Goal: Check status: Check status

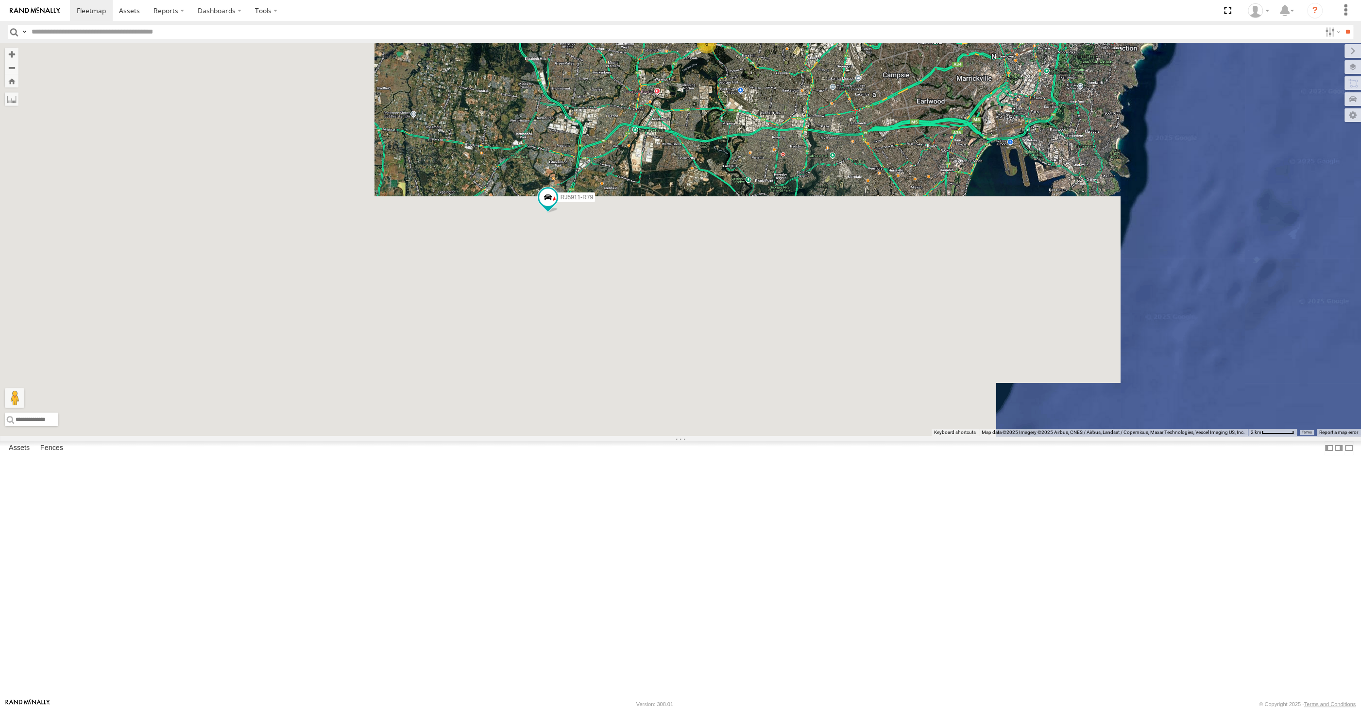
drag, startPoint x: 741, startPoint y: 405, endPoint x: 729, endPoint y: 427, distance: 25.2
click at [729, 427] on div "RJ5911-R79 XO74GU-R69 6" at bounding box center [680, 239] width 1361 height 393
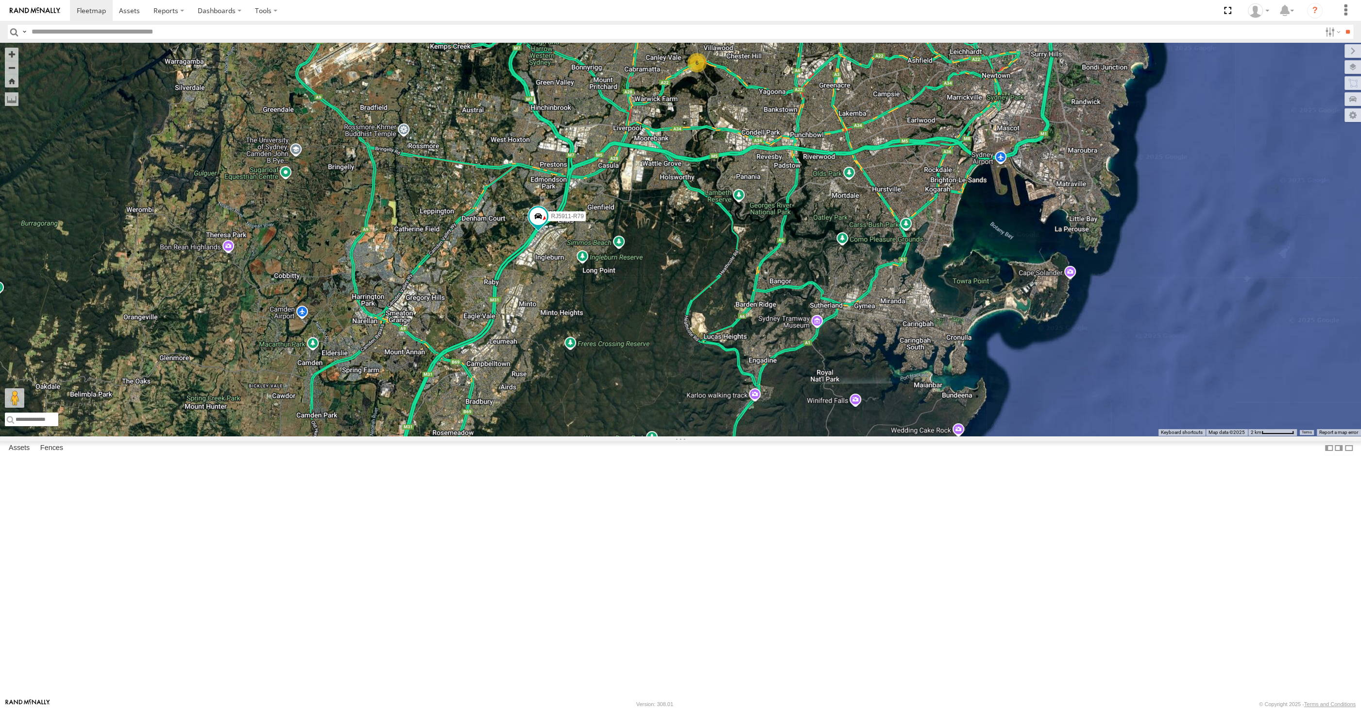
drag, startPoint x: 798, startPoint y: 321, endPoint x: 793, endPoint y: 329, distance: 10.2
click at [794, 326] on div "RJ5911-R79 XO74GU-R69 6" at bounding box center [680, 239] width 1361 height 393
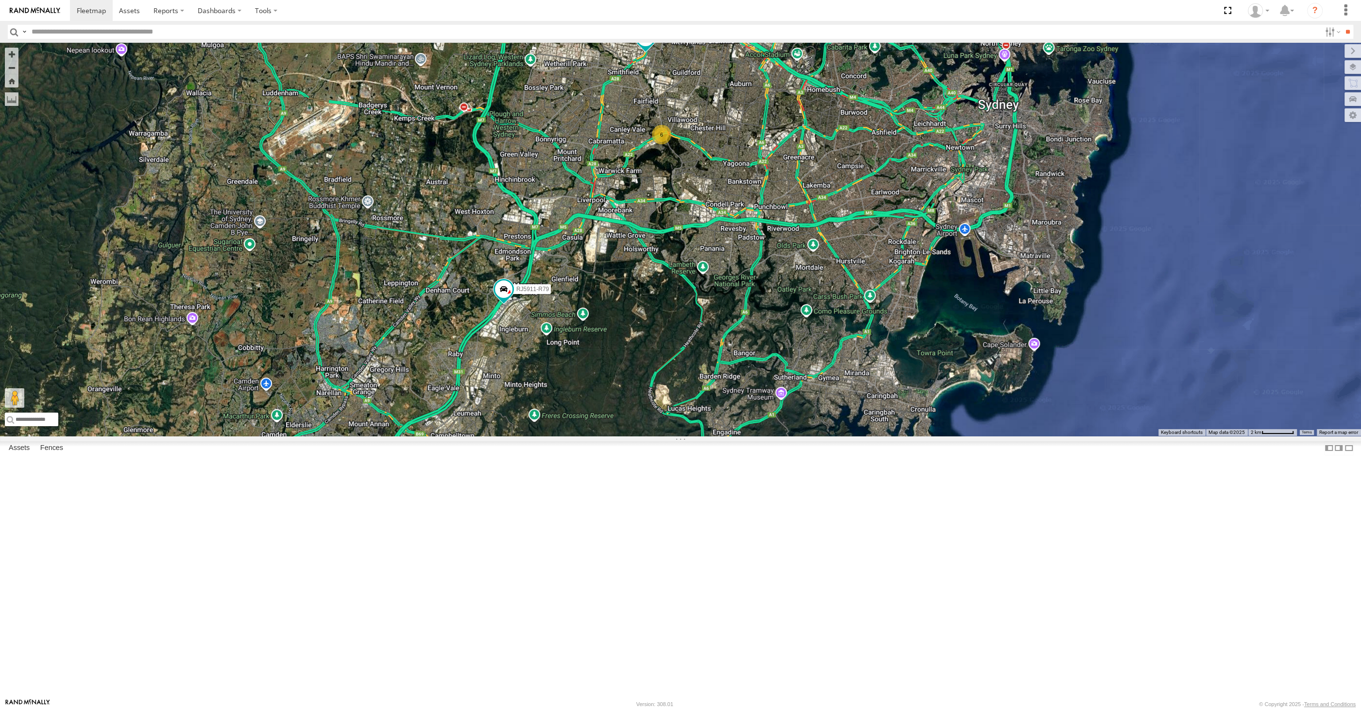
drag, startPoint x: 648, startPoint y: 354, endPoint x: 645, endPoint y: 377, distance: 22.5
click at [645, 376] on div "RJ5911-R79 XO74GU-R69 6" at bounding box center [680, 239] width 1361 height 393
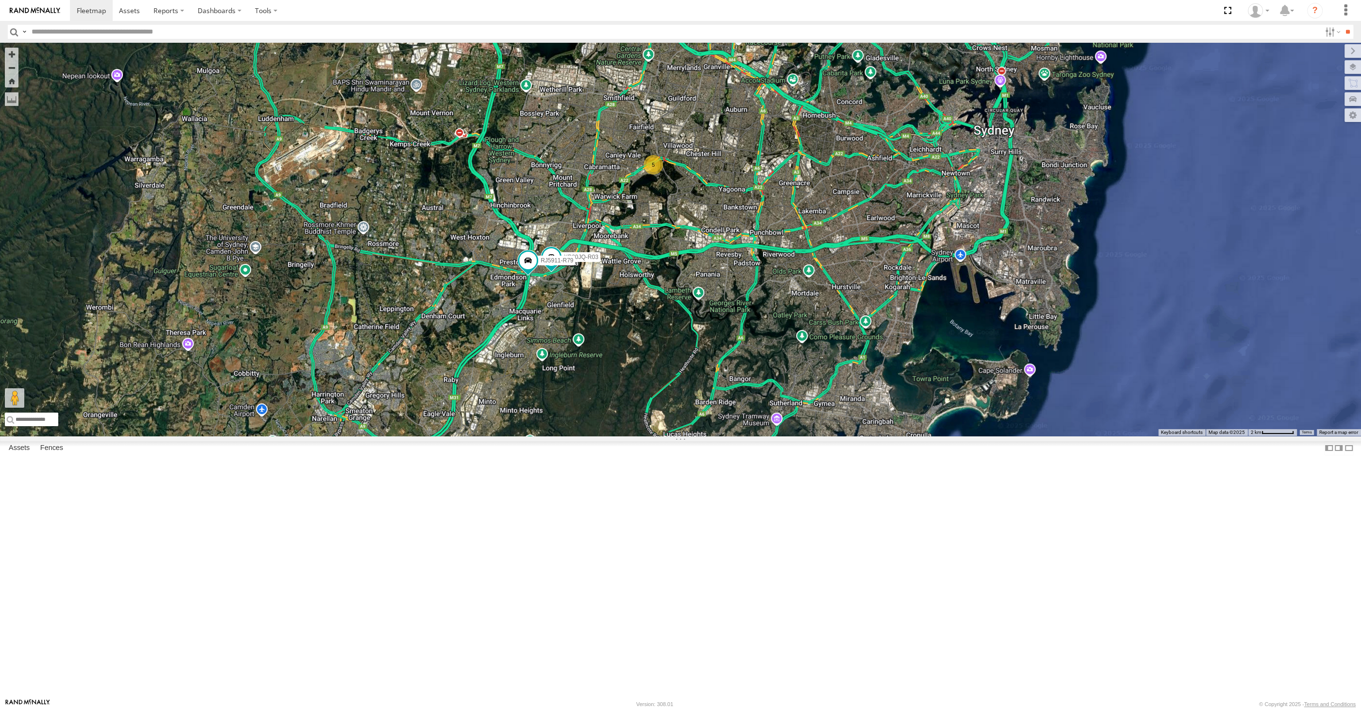
click at [615, 436] on div "XP30JQ-R03 RJ5911-R79 XO74GU-R69 5" at bounding box center [680, 239] width 1361 height 393
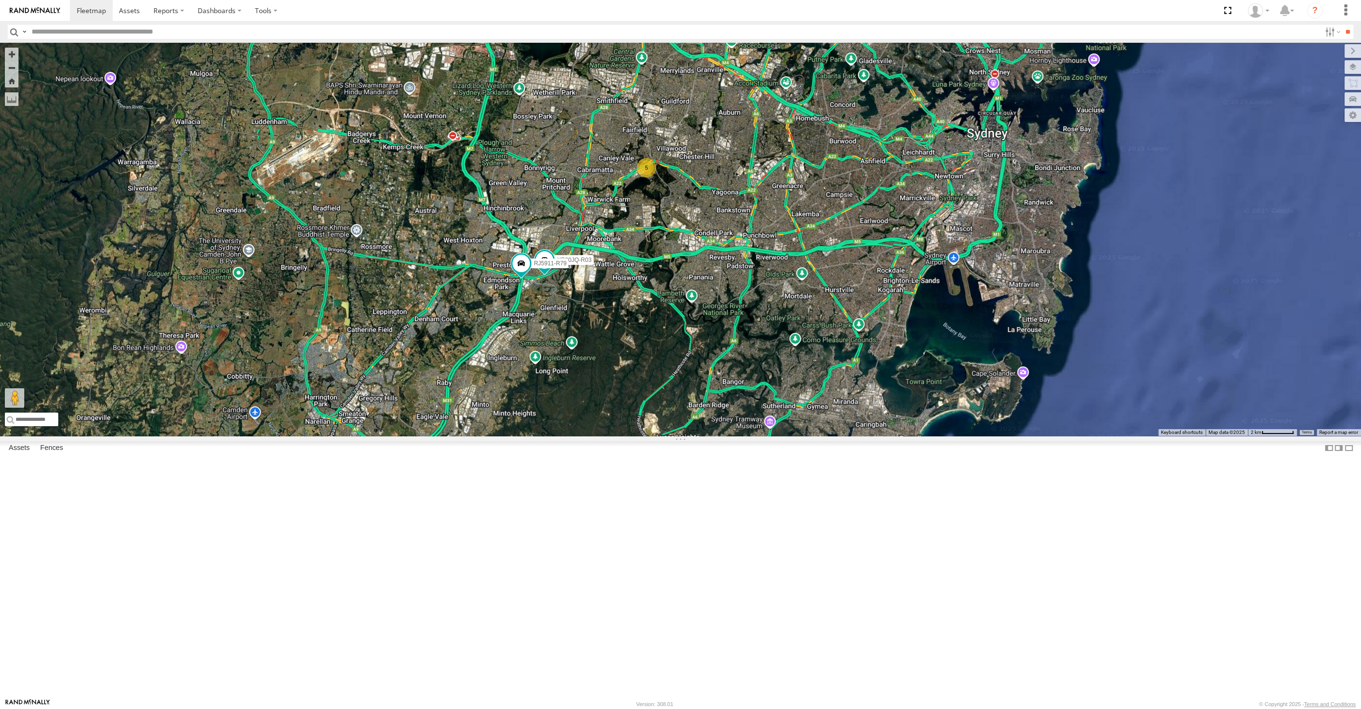
drag, startPoint x: 707, startPoint y: 489, endPoint x: 687, endPoint y: 494, distance: 20.7
click at [688, 436] on div "XP30JQ-R03 RJ5911-R79 XO74GU-R69 5" at bounding box center [680, 239] width 1361 height 393
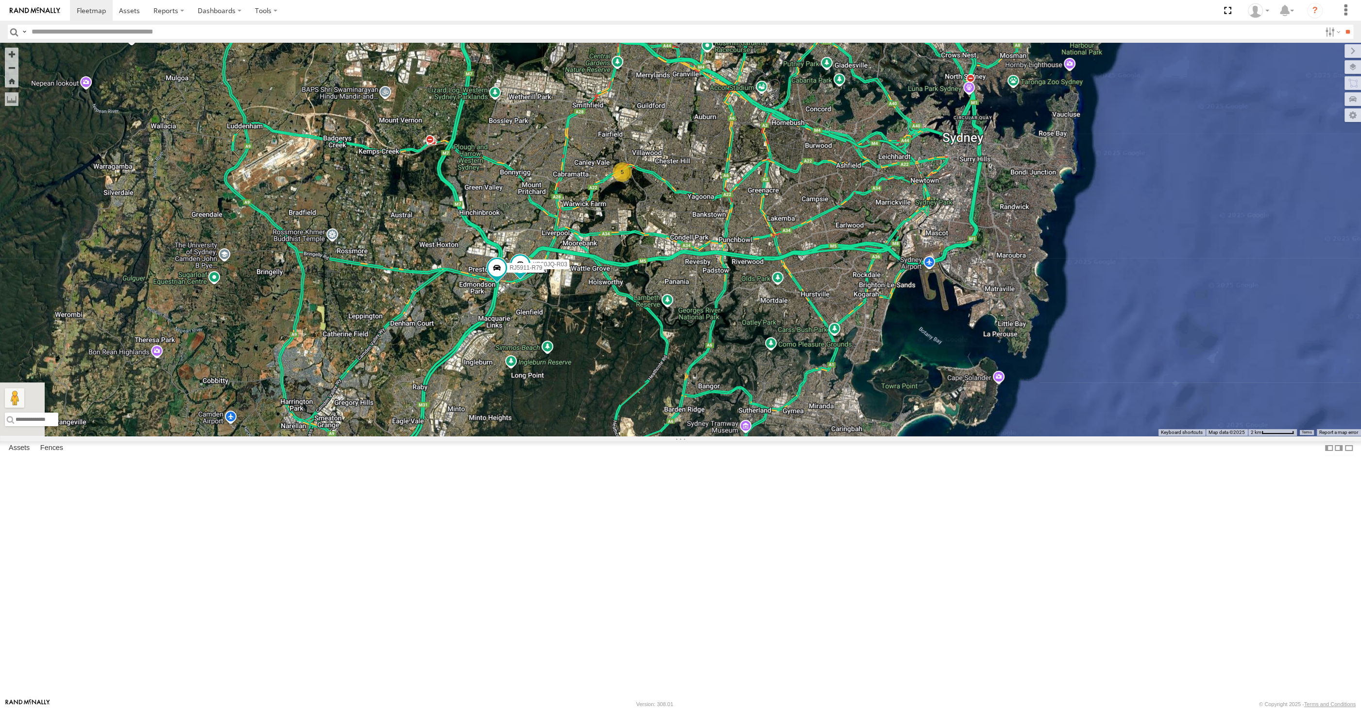
click at [578, 436] on div "XP30JQ-R03 RJ5911-R79 XO74GU-R69 5" at bounding box center [680, 239] width 1361 height 393
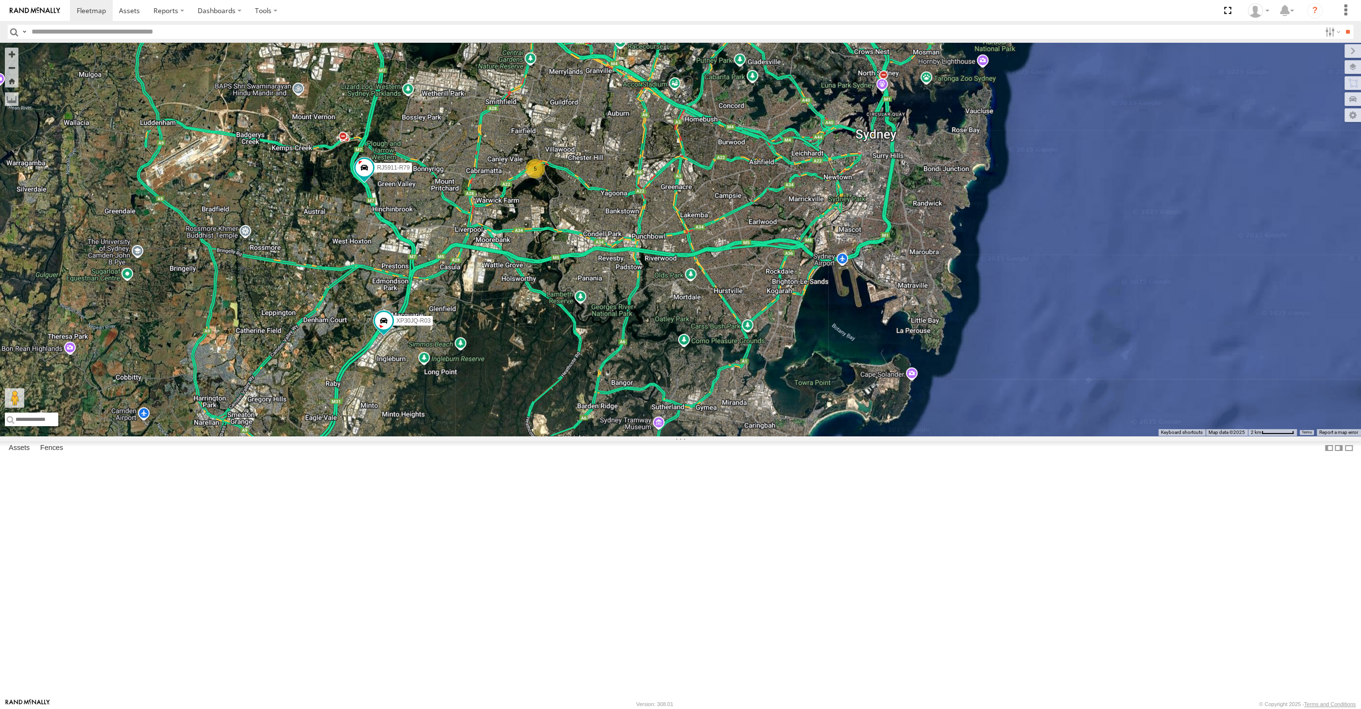
drag, startPoint x: 748, startPoint y: 506, endPoint x: 755, endPoint y: 521, distance: 17.0
click at [755, 436] on div "XP30JQ-R03 5 RJ5911-R79 XO74GU-R69" at bounding box center [680, 239] width 1361 height 393
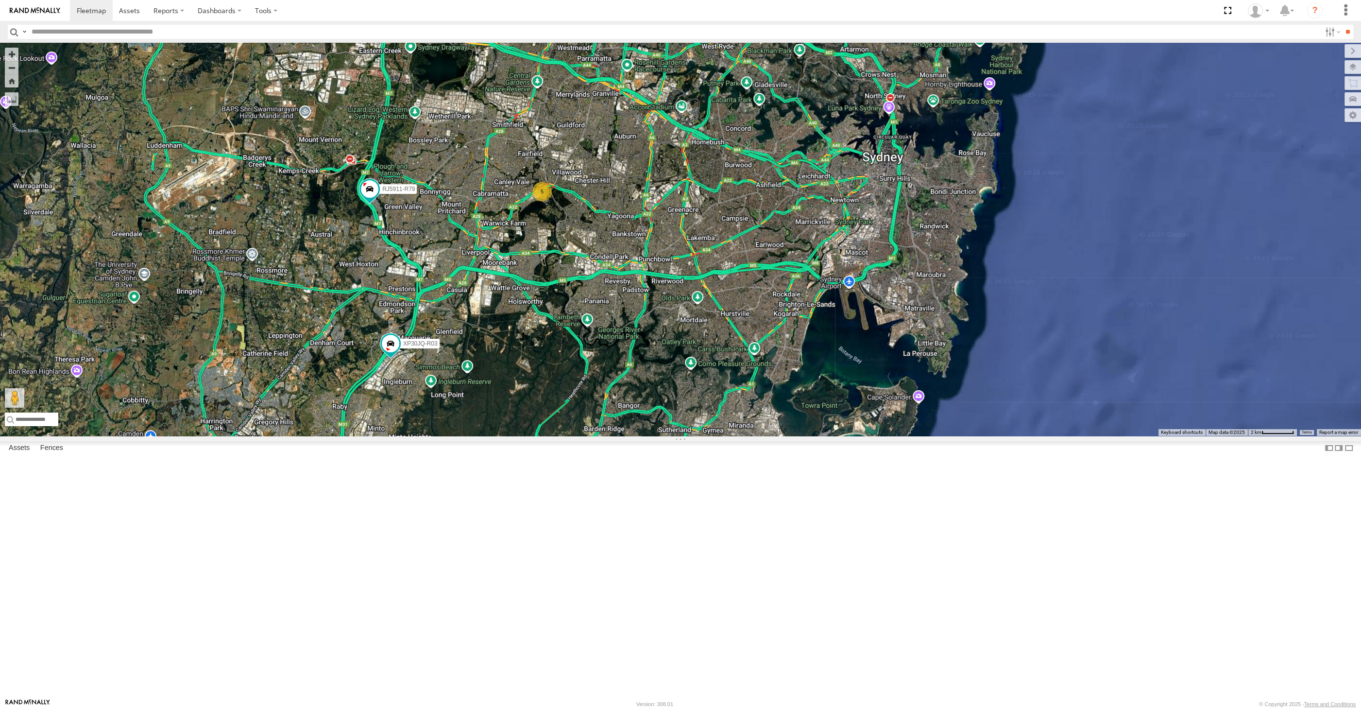
drag, startPoint x: 736, startPoint y: 470, endPoint x: 766, endPoint y: 489, distance: 36.5
click at [762, 436] on div "XP30JQ-R03 5 RJ5911-R79 XO74GU-R69" at bounding box center [680, 239] width 1361 height 393
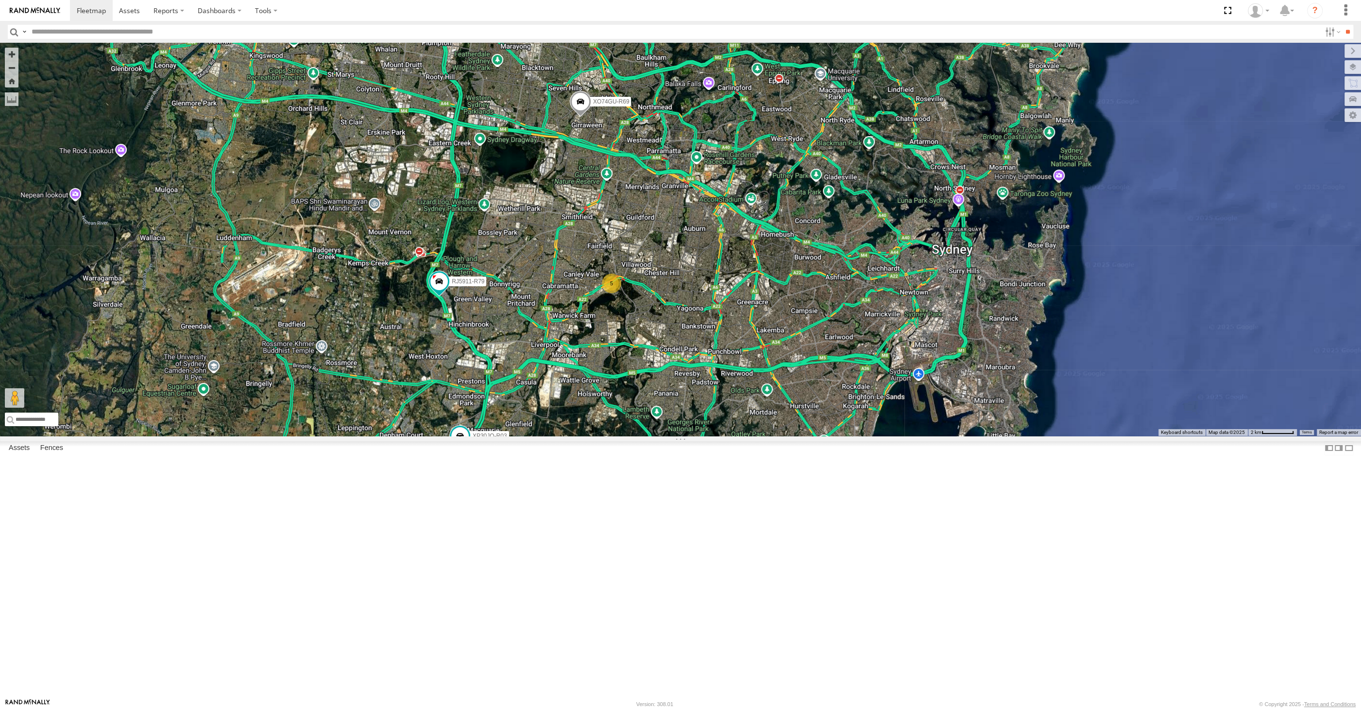
click at [901, 436] on div "XP30JQ-R03 5 RJ5911-R79 XO74GU-R69" at bounding box center [680, 239] width 1361 height 393
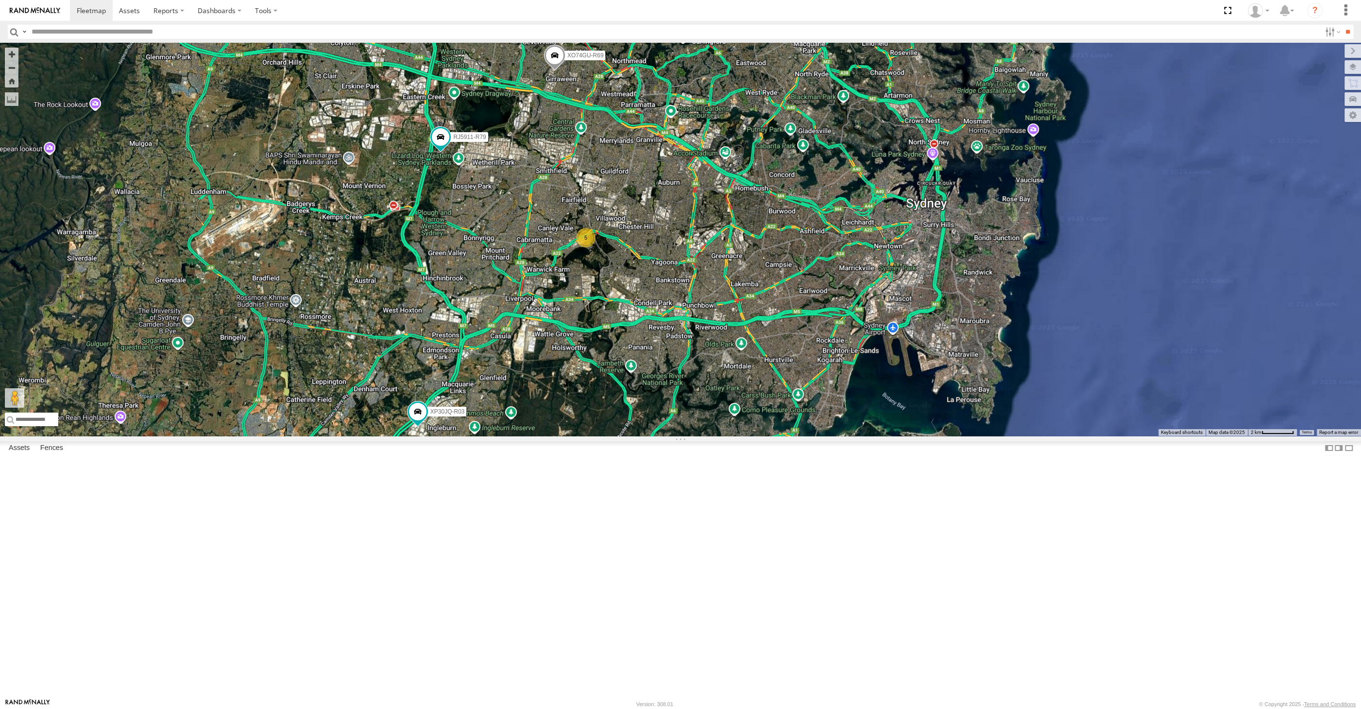
drag, startPoint x: 616, startPoint y: 492, endPoint x: 591, endPoint y: 482, distance: 26.6
click at [613, 436] on div "XP30JQ-R03 RJ5911-R79 XO74GU-R69 5" at bounding box center [680, 239] width 1361 height 393
drag, startPoint x: 747, startPoint y: 535, endPoint x: 740, endPoint y: 537, distance: 7.5
click at [740, 436] on div "XP30JQ-R03 RJ5911-R79 XO74GU-R69 5" at bounding box center [680, 239] width 1361 height 393
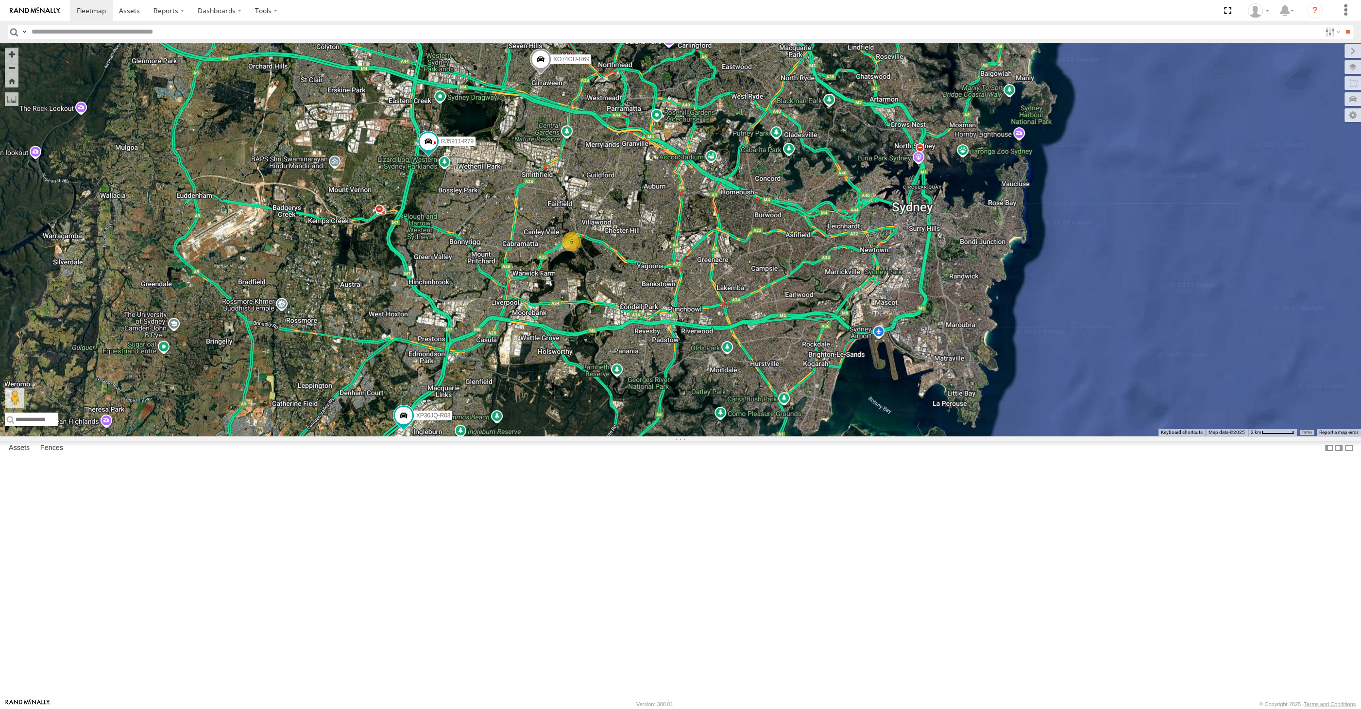
drag, startPoint x: 744, startPoint y: 495, endPoint x: 757, endPoint y: 502, distance: 14.3
click at [759, 436] on div "XP30JQ-R03 RJ5911-R79 XO74GU-R69 5" at bounding box center [680, 239] width 1361 height 393
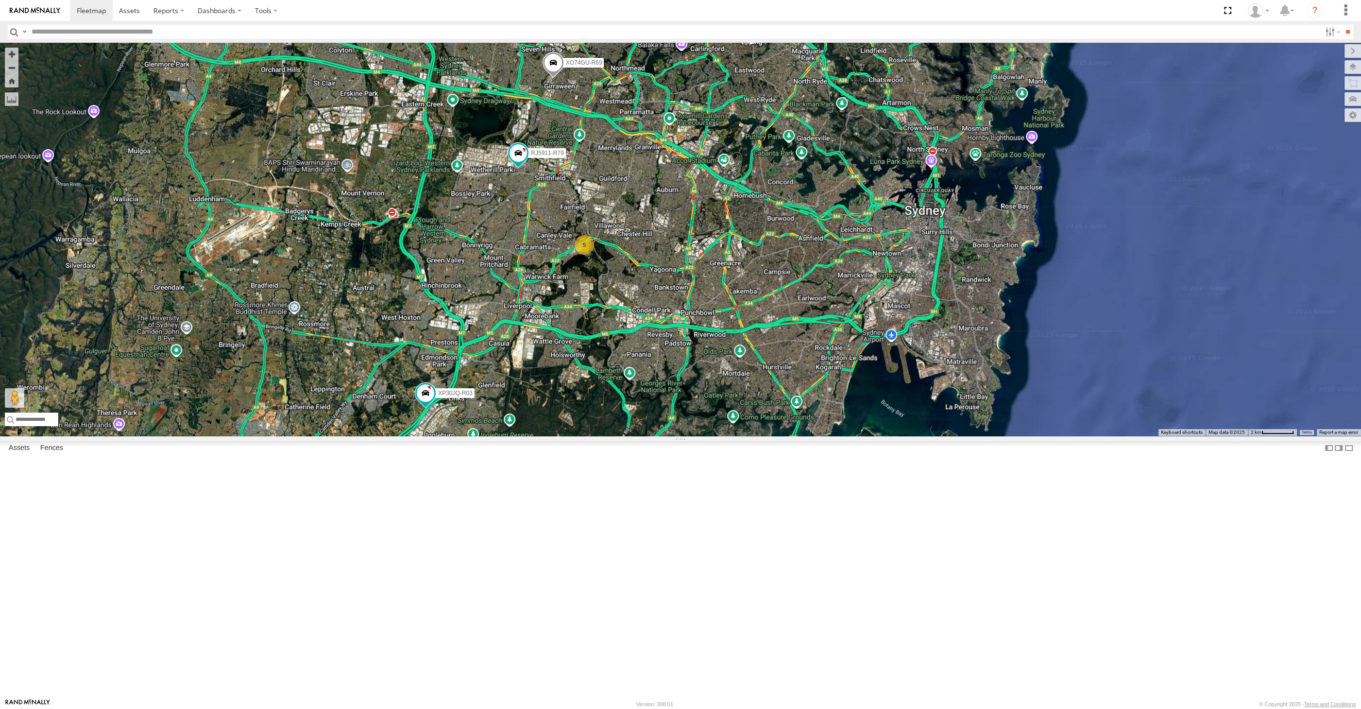
click at [488, 313] on div "XP30JQ-R03 RJ5911-R79 XO74GU-R69 5" at bounding box center [680, 239] width 1361 height 393
click at [875, 436] on div "XP30JQ-R03 RJ5911-R79 XO74GU-R69 5" at bounding box center [680, 239] width 1361 height 393
drag, startPoint x: 867, startPoint y: 471, endPoint x: 854, endPoint y: 462, distance: 15.8
click at [863, 436] on div "XP30JQ-R03 RJ5911-R79 XO74GU-R69 5" at bounding box center [680, 239] width 1361 height 393
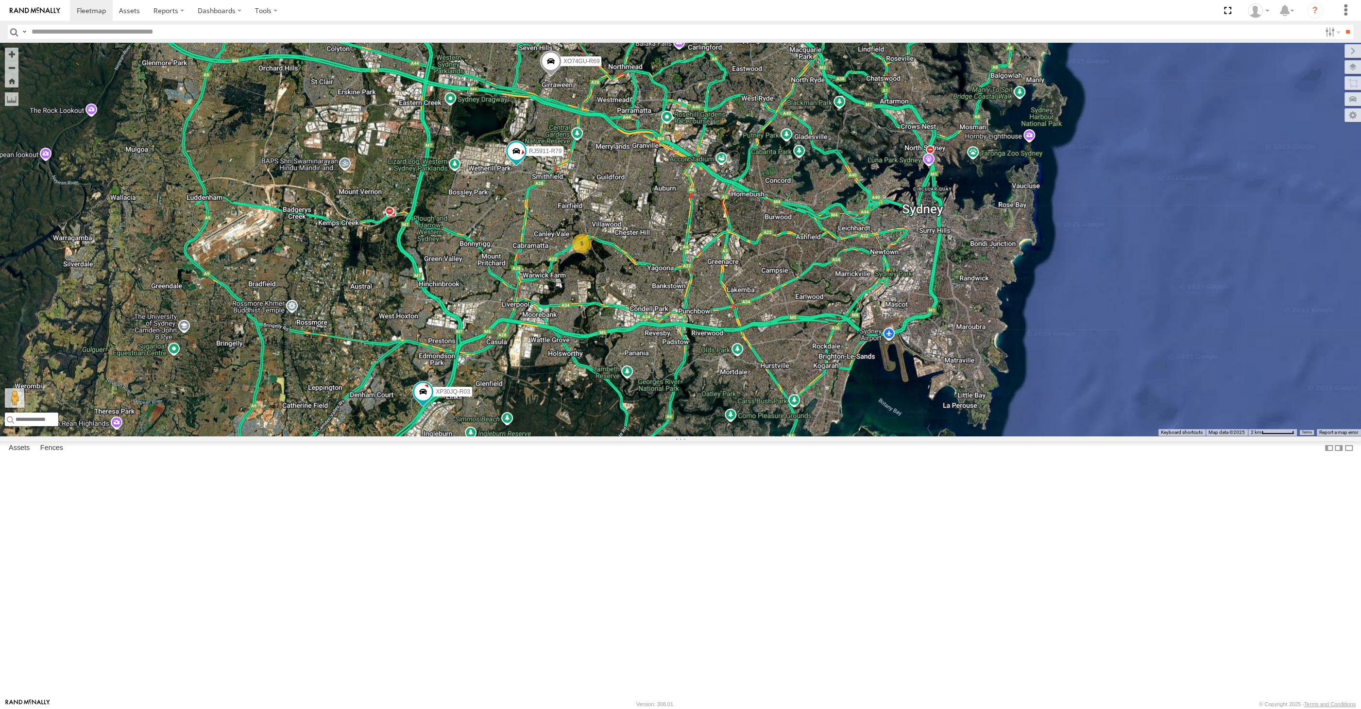
drag, startPoint x: 806, startPoint y: 519, endPoint x: 776, endPoint y: 503, distance: 34.1
click at [790, 436] on div "XP30JQ-R03 RJ5911-R79 XO74GU-R69 5" at bounding box center [680, 239] width 1361 height 393
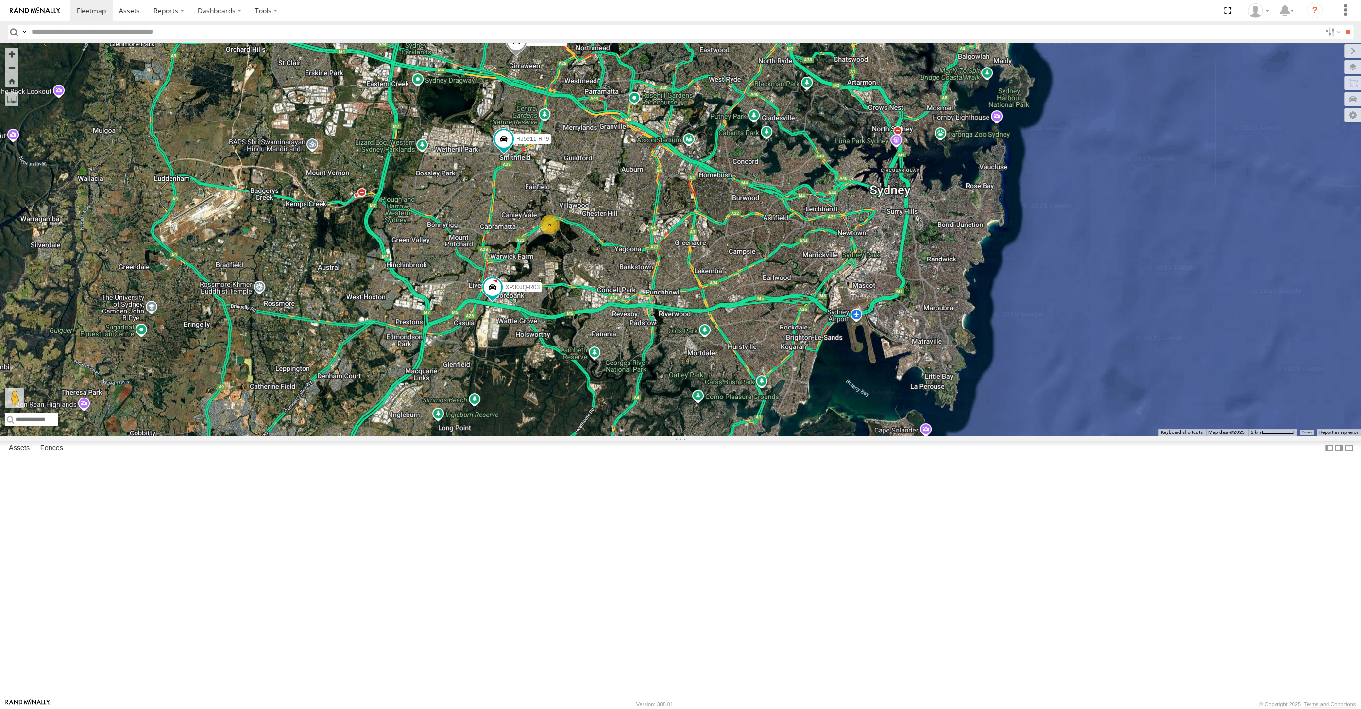
drag, startPoint x: 589, startPoint y: 432, endPoint x: 599, endPoint y: 457, distance: 27.7
click at [597, 436] on div "XP30JQ-R03 RJ5911-R79 XO74GU-R69 5" at bounding box center [680, 239] width 1361 height 393
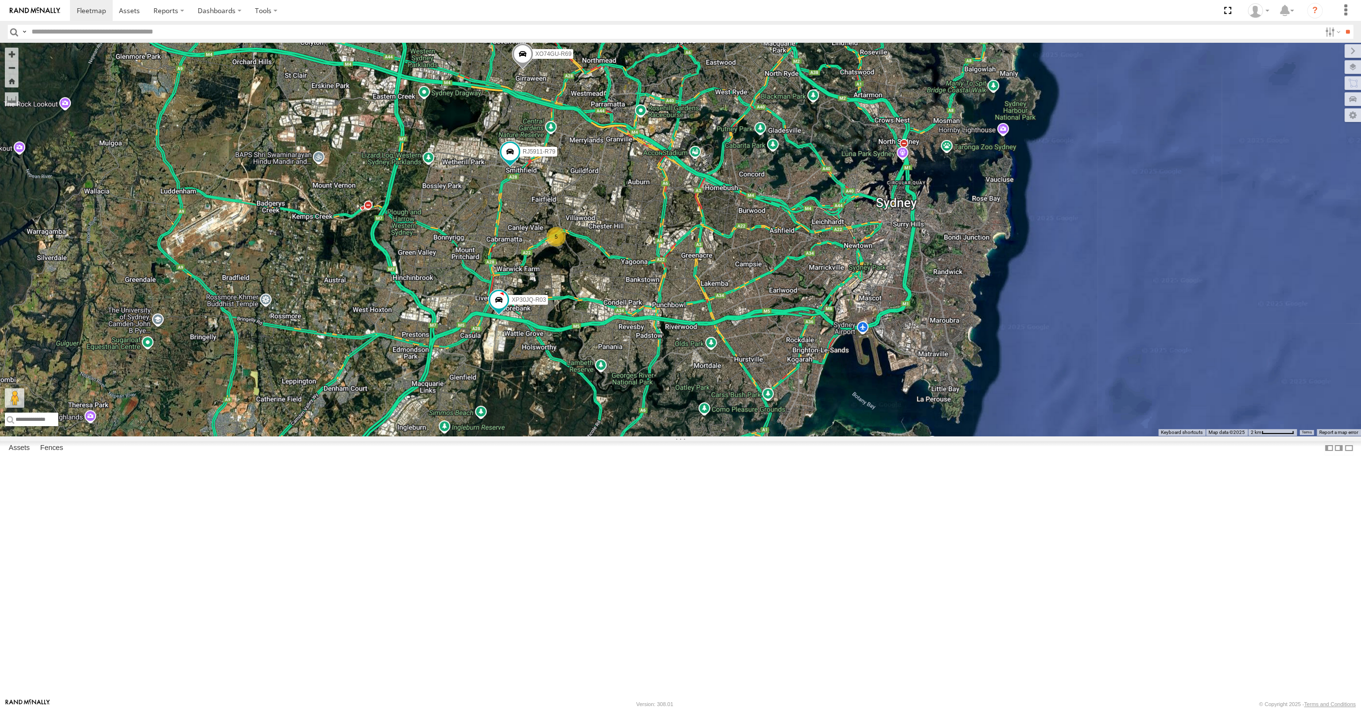
drag, startPoint x: 630, startPoint y: 373, endPoint x: 622, endPoint y: 342, distance: 32.8
click at [622, 342] on div "XP30JQ-R03 RJ5911-R79 XO74GU-R69 5" at bounding box center [680, 239] width 1361 height 393
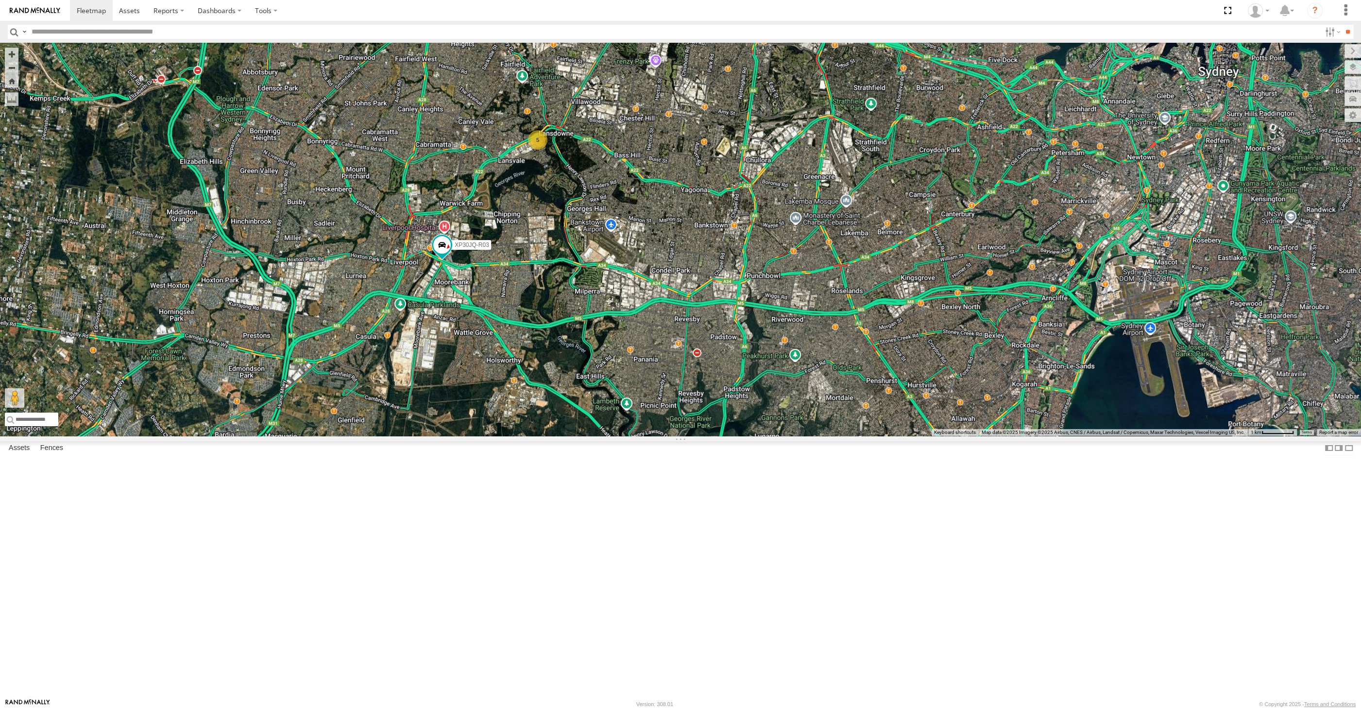
click at [596, 411] on div "XP30JQ-R03 RJ5911-R79 XO74GU-R69 5" at bounding box center [680, 239] width 1361 height 393
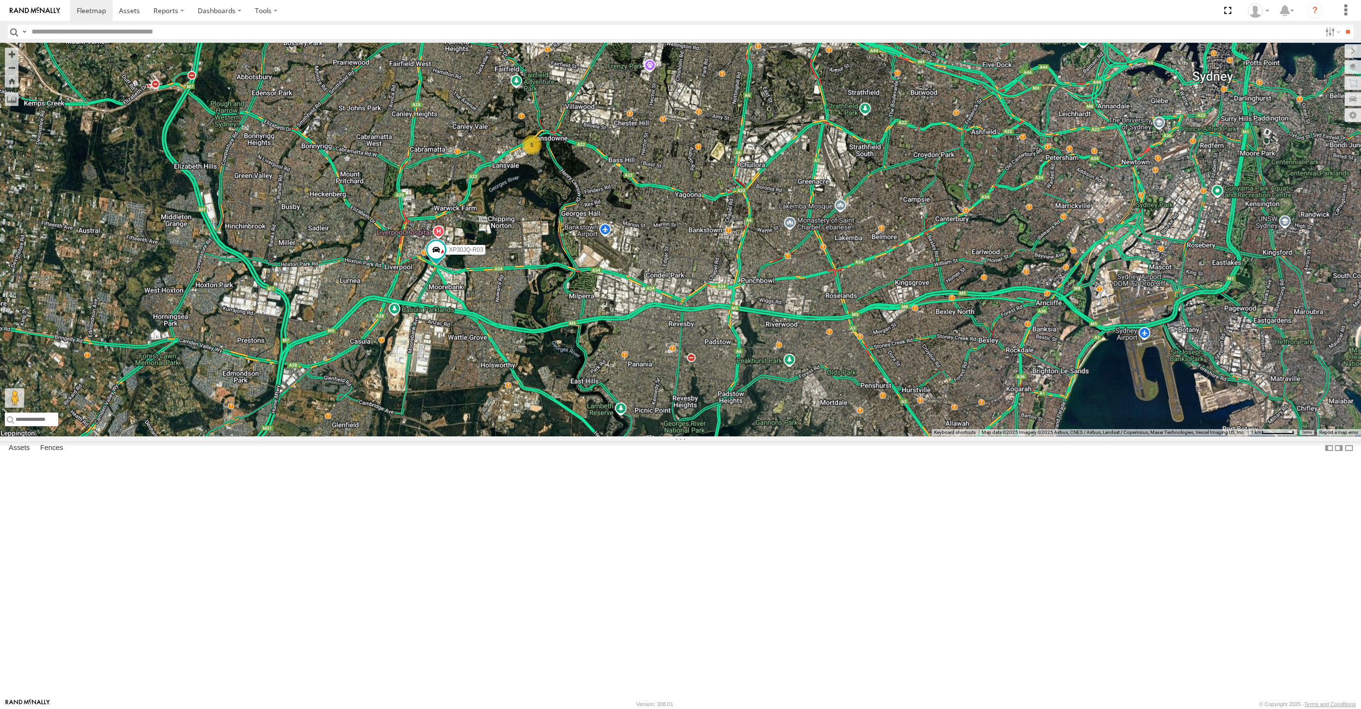
drag, startPoint x: 698, startPoint y: 367, endPoint x: 679, endPoint y: 361, distance: 20.0
click at [679, 363] on div "XP30JQ-R03 RJ5911-R79 XO74GU-R69 5" at bounding box center [680, 239] width 1361 height 393
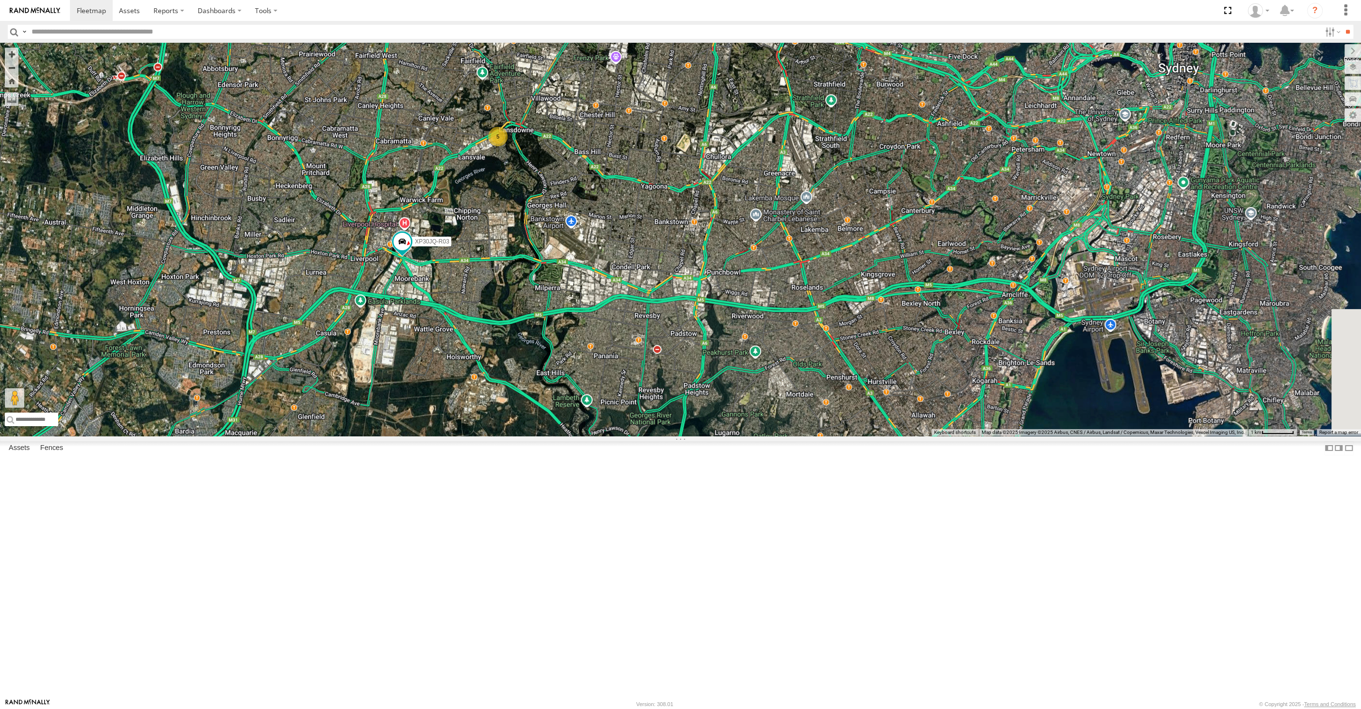
click at [655, 386] on div "XP30JQ-R03 RJ5911-R79 XO74GU-R69 5" at bounding box center [680, 239] width 1361 height 393
drag, startPoint x: 650, startPoint y: 398, endPoint x: 655, endPoint y: 494, distance: 95.8
click at [655, 436] on div "XP30JQ-R03 RJ5911-R79 XO74GU-R69 5" at bounding box center [680, 239] width 1361 height 393
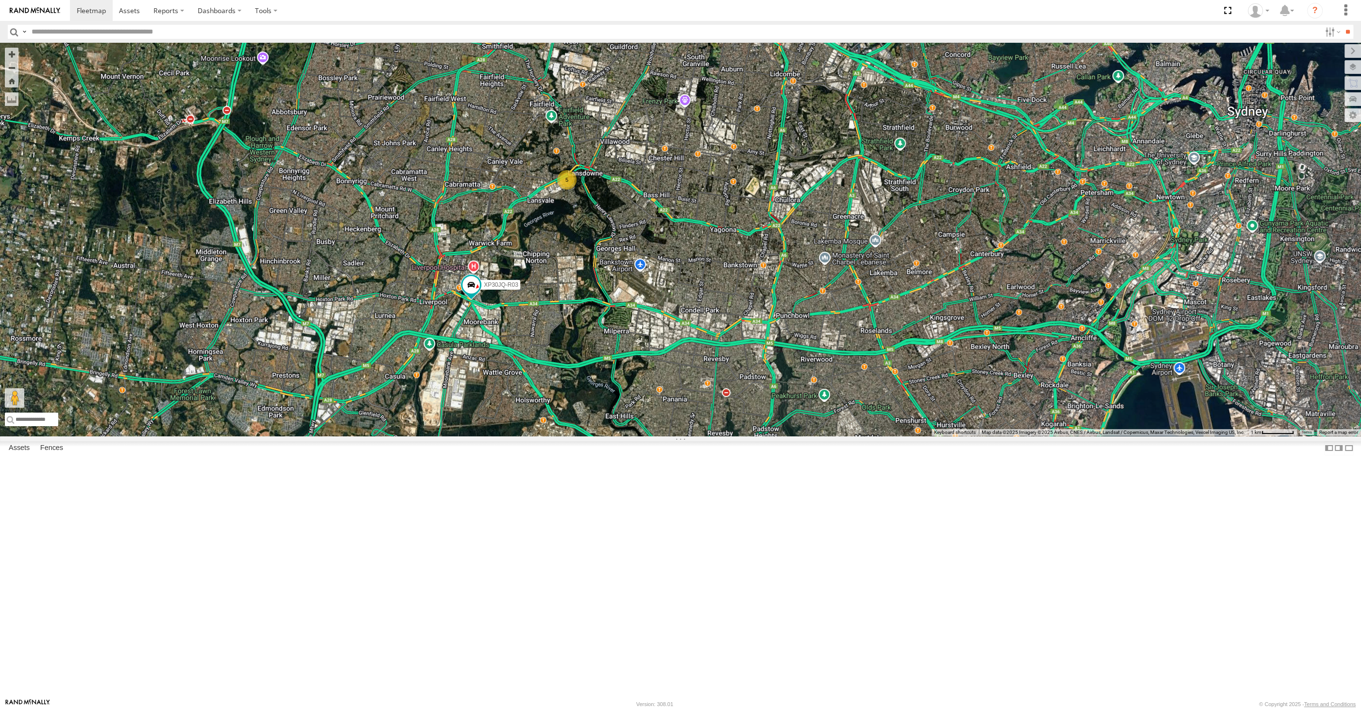
drag, startPoint x: 699, startPoint y: 442, endPoint x: 738, endPoint y: 501, distance: 70.3
click at [738, 436] on div "XP30JQ-R03 RJ5911-R79 XO74GU-R69 5" at bounding box center [680, 239] width 1361 height 393
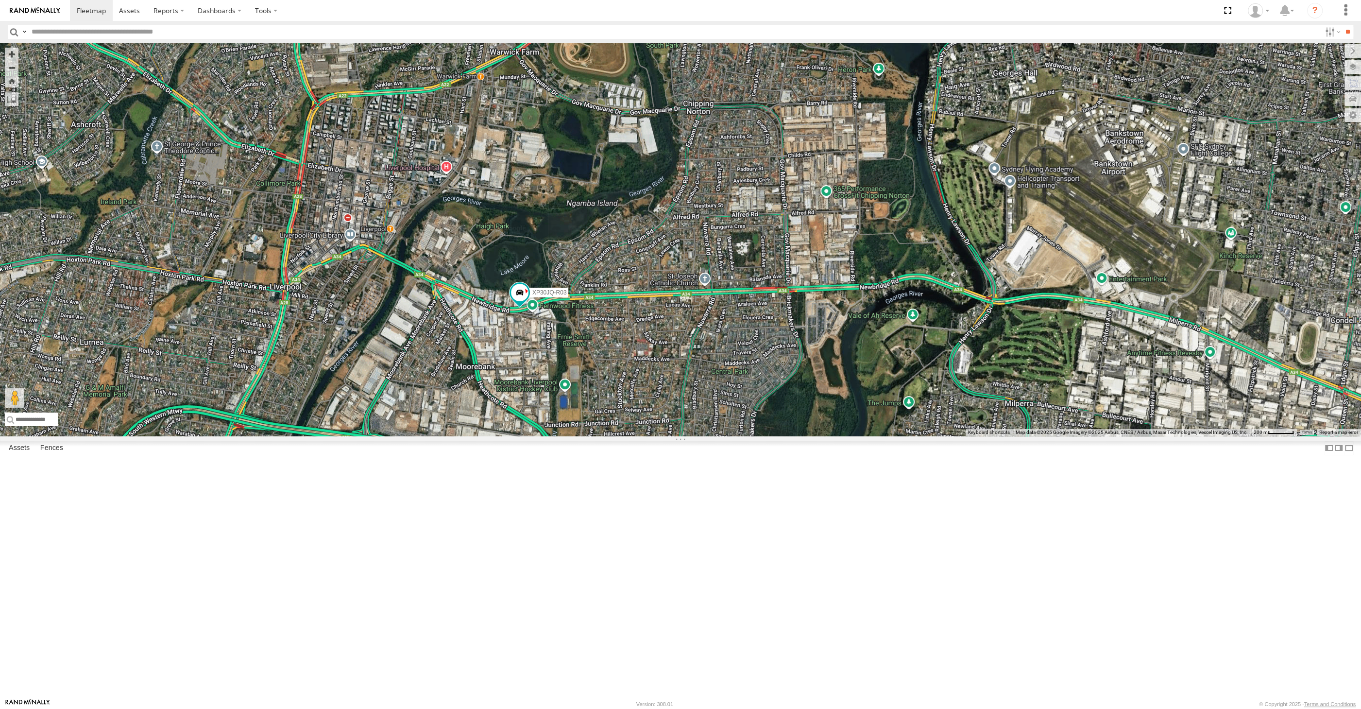
click at [664, 436] on div "XP30JQ-R03 RJ5911-R79 XO74GU-R69" at bounding box center [680, 239] width 1361 height 393
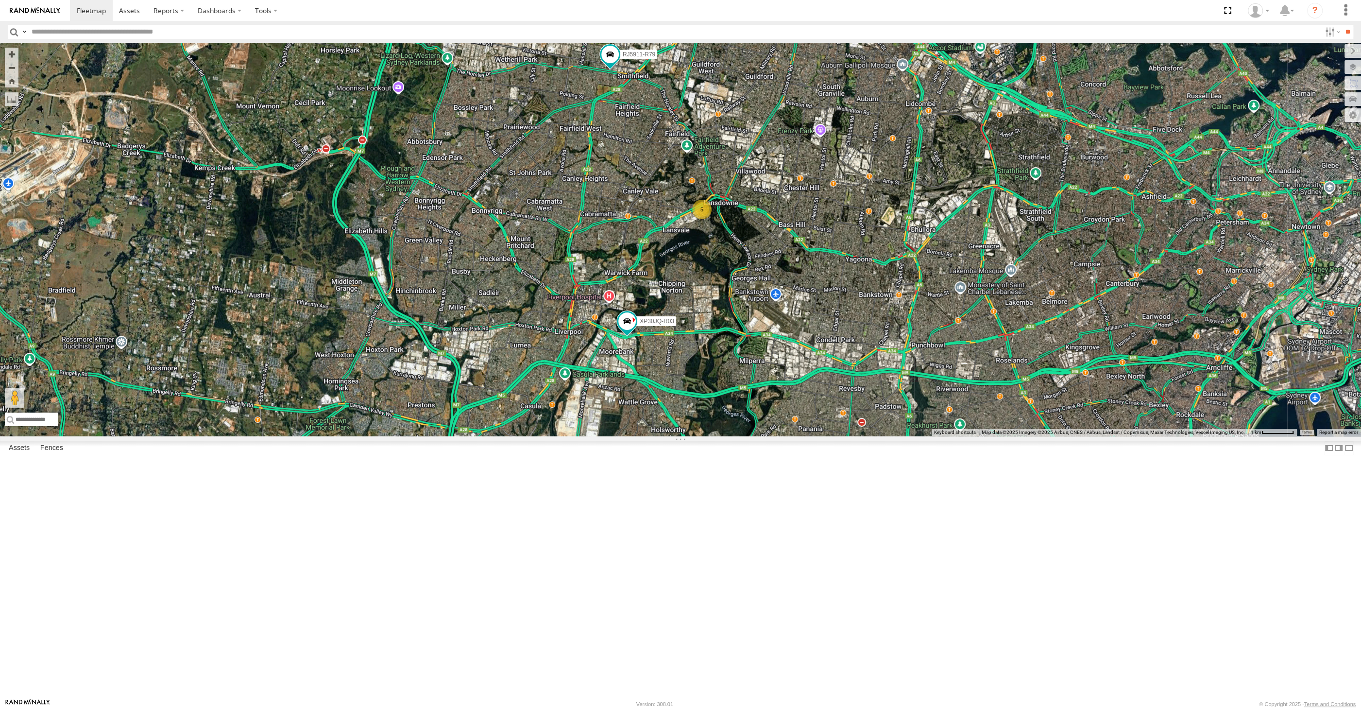
drag, startPoint x: 1007, startPoint y: 476, endPoint x: 972, endPoint y: 463, distance: 37.2
click at [975, 436] on div "XP30JQ-R03 RJ5911-R79 XO74GU-R69 5" at bounding box center [680, 239] width 1361 height 393
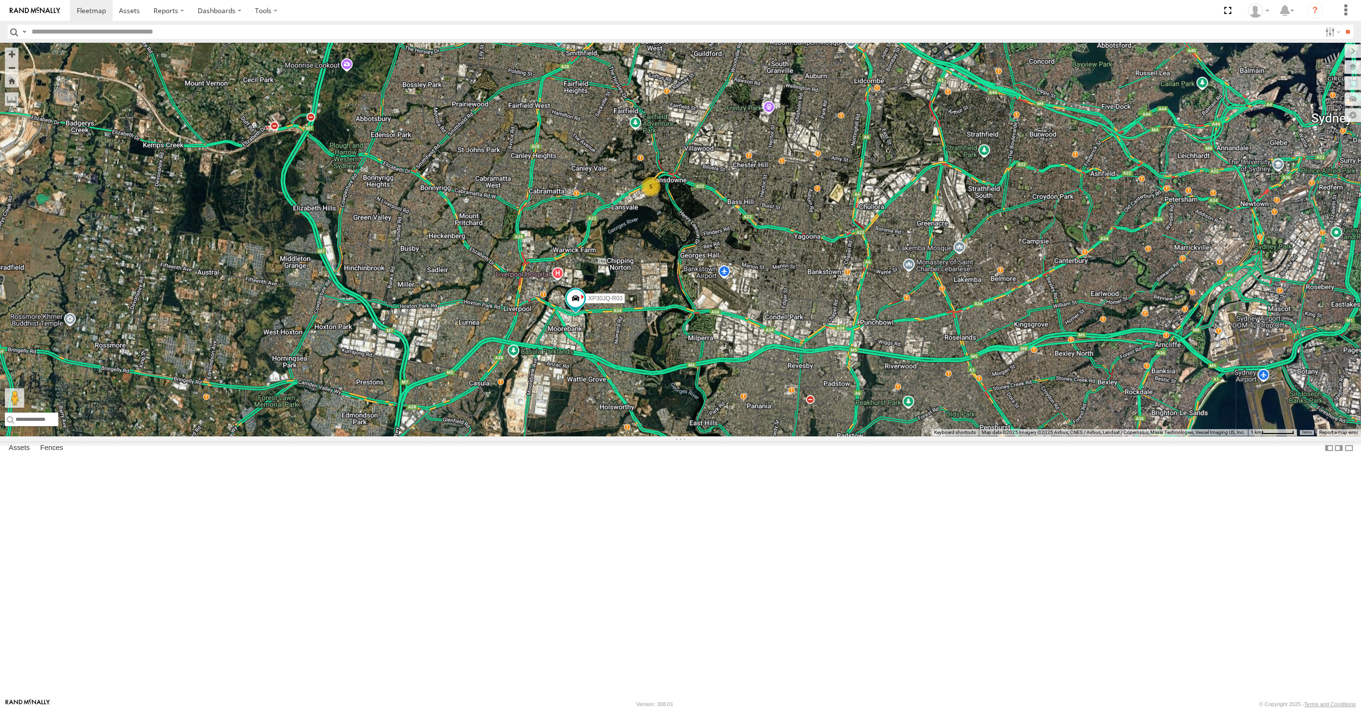
drag, startPoint x: 931, startPoint y: 303, endPoint x: 921, endPoint y: 353, distance: 51.5
click at [928, 337] on div "XP30JQ-R03 RJ5911-R79 XO74GU-R69 5" at bounding box center [680, 239] width 1361 height 393
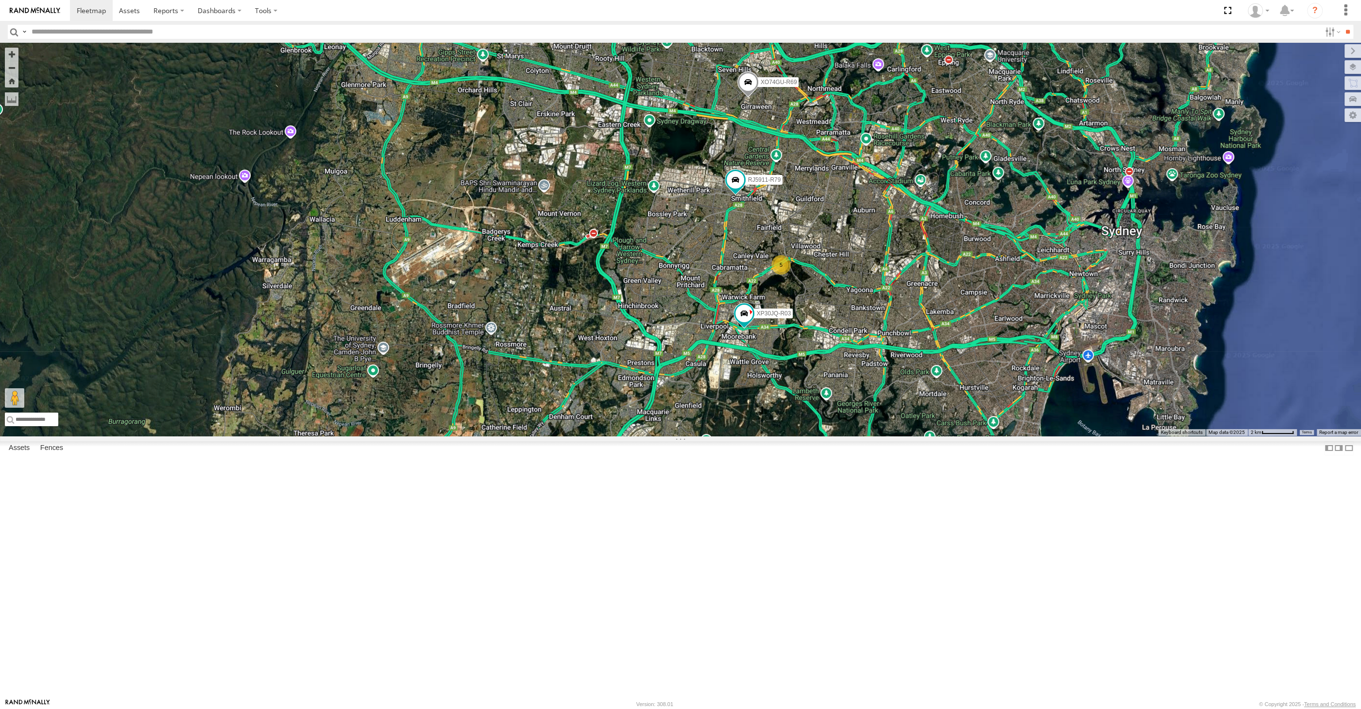
click at [746, 98] on span at bounding box center [747, 84] width 21 height 26
click at [813, 324] on div "XP30JQ-R03 RJ5911-R79 XO74GU-R69 5 XO74GU-R69 -33.79457 , 150.94142 0 12:11:28 …" at bounding box center [680, 239] width 1361 height 393
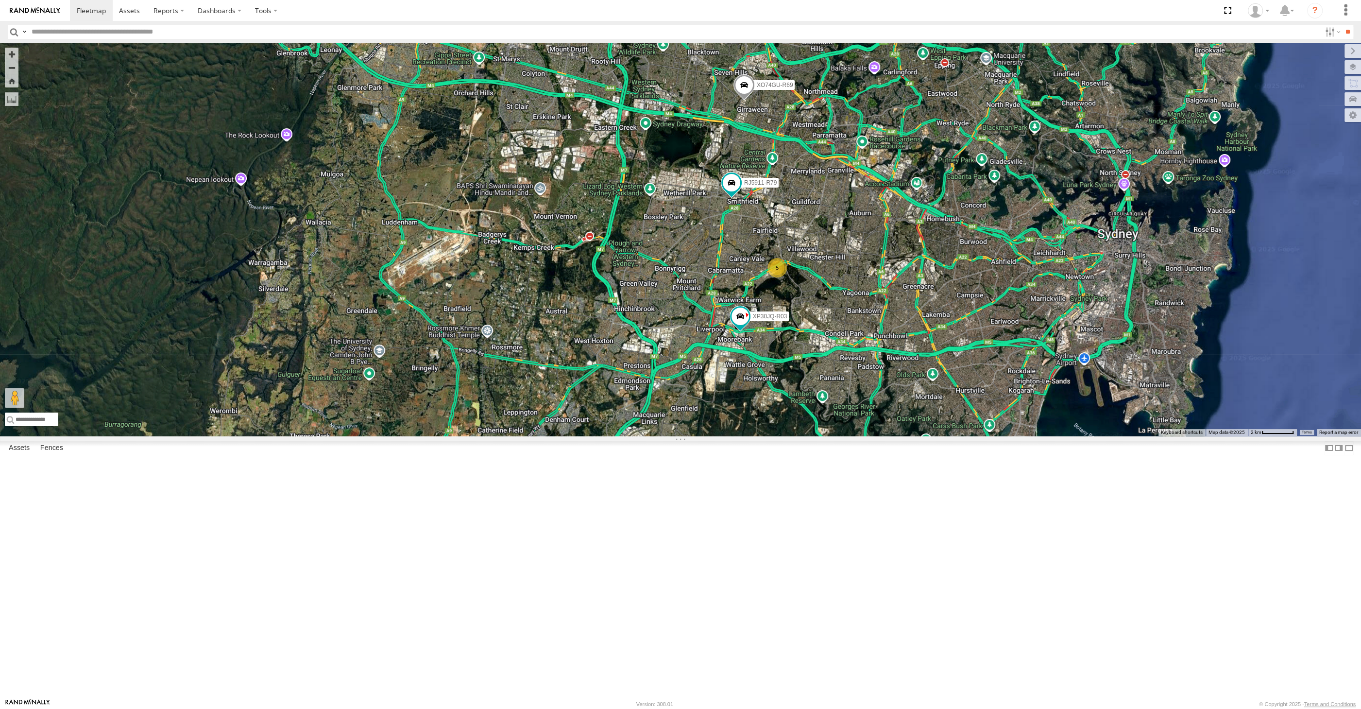
drag, startPoint x: 862, startPoint y: 584, endPoint x: 851, endPoint y: 594, distance: 15.8
click at [851, 436] on div "XP30JQ-R03 RJ5911-R79 XO74GU-R69 5" at bounding box center [680, 239] width 1361 height 393
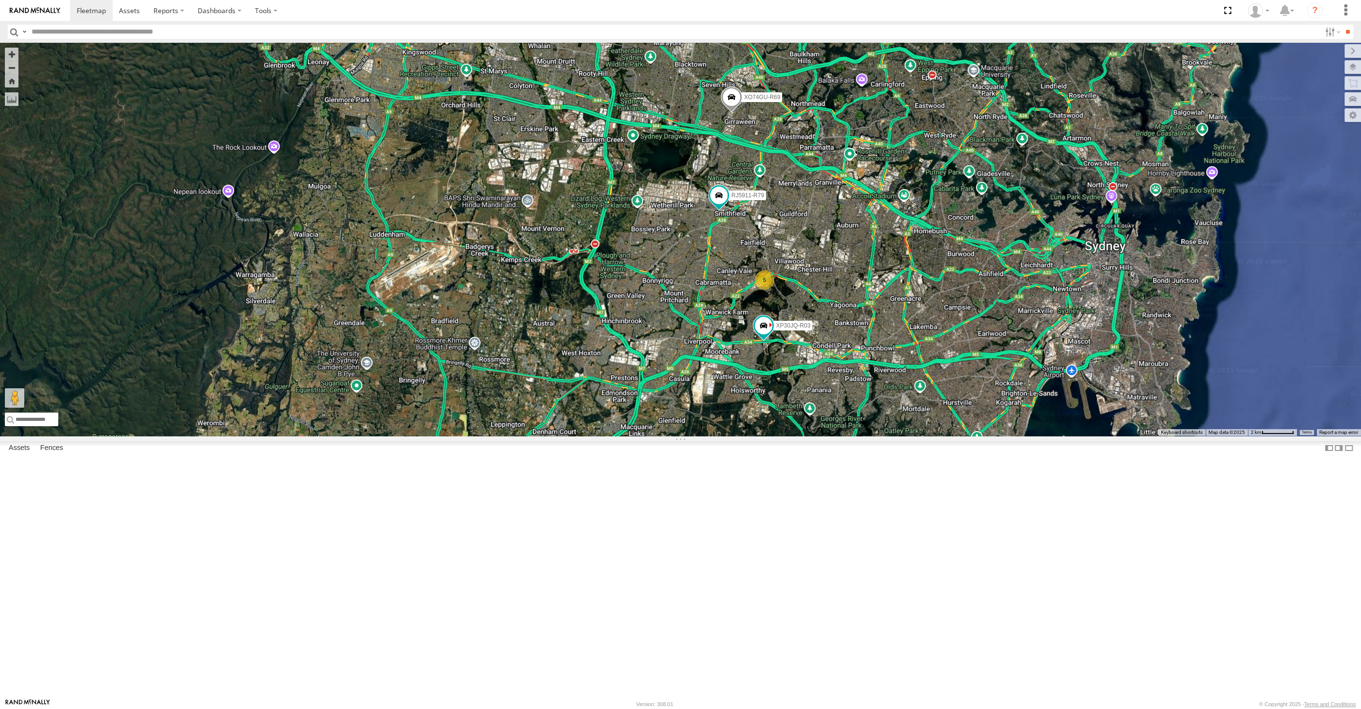
click at [904, 436] on div "XP30JQ-R03 RJ5911-R79 XO74GU-R69 5" at bounding box center [680, 239] width 1361 height 393
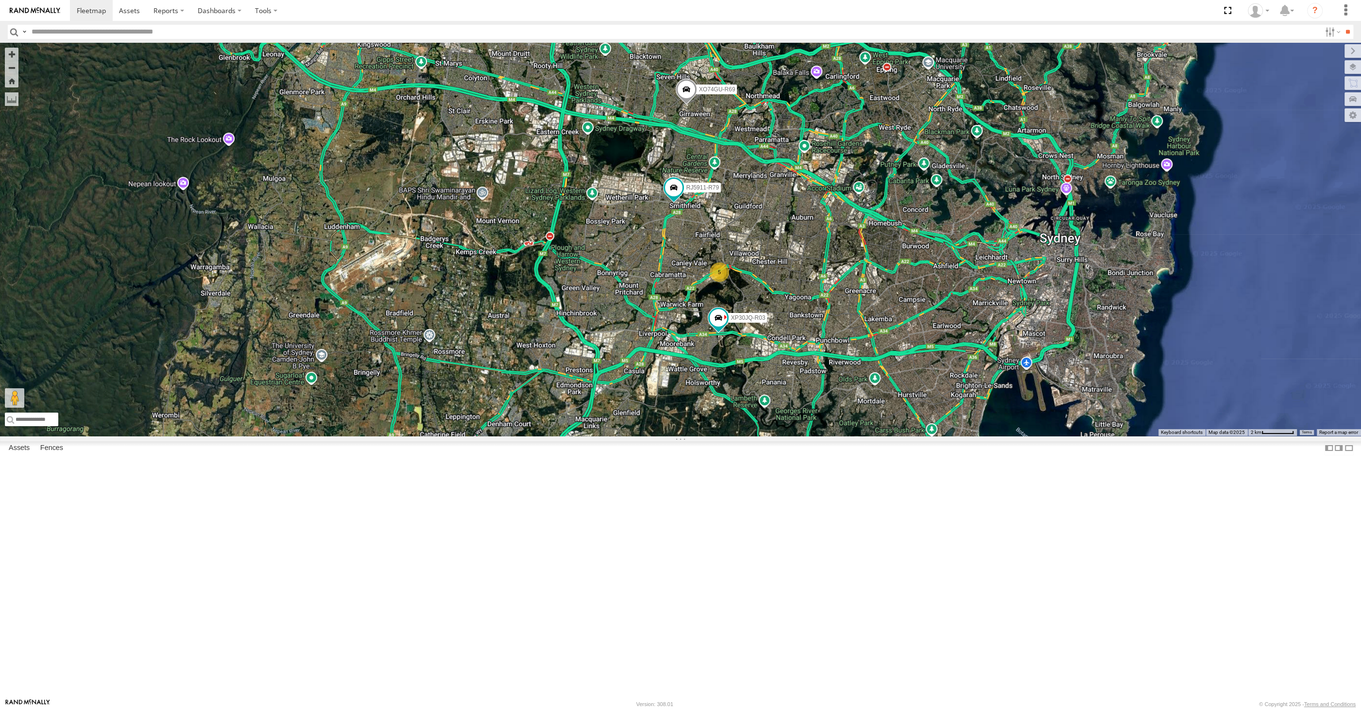
click at [860, 436] on div "XP30JQ-R03 RJ5911-R79 XO74GU-R69 5" at bounding box center [680, 239] width 1361 height 393
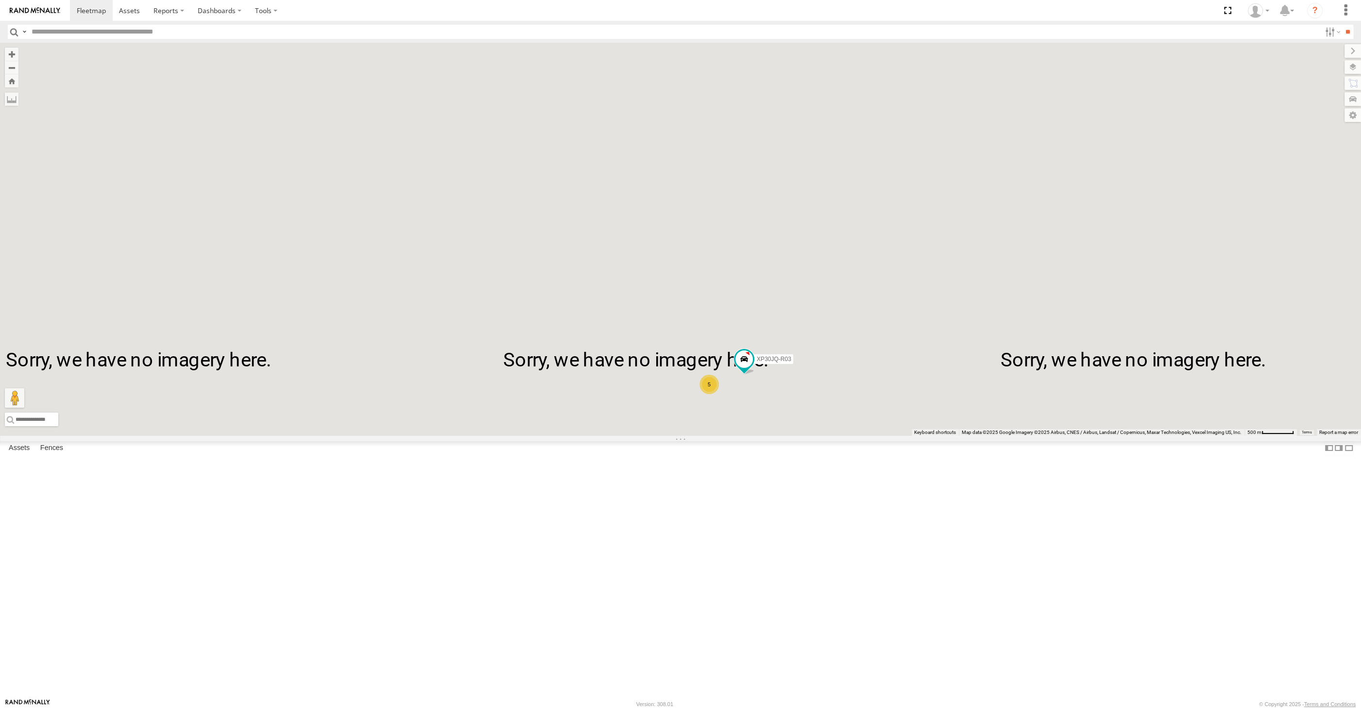
drag, startPoint x: 810, startPoint y: 508, endPoint x: 765, endPoint y: 456, distance: 68.5
click at [768, 436] on div "XP30JQ-R03 RJ5911-R79 XO74GU-R69 5" at bounding box center [680, 239] width 1361 height 393
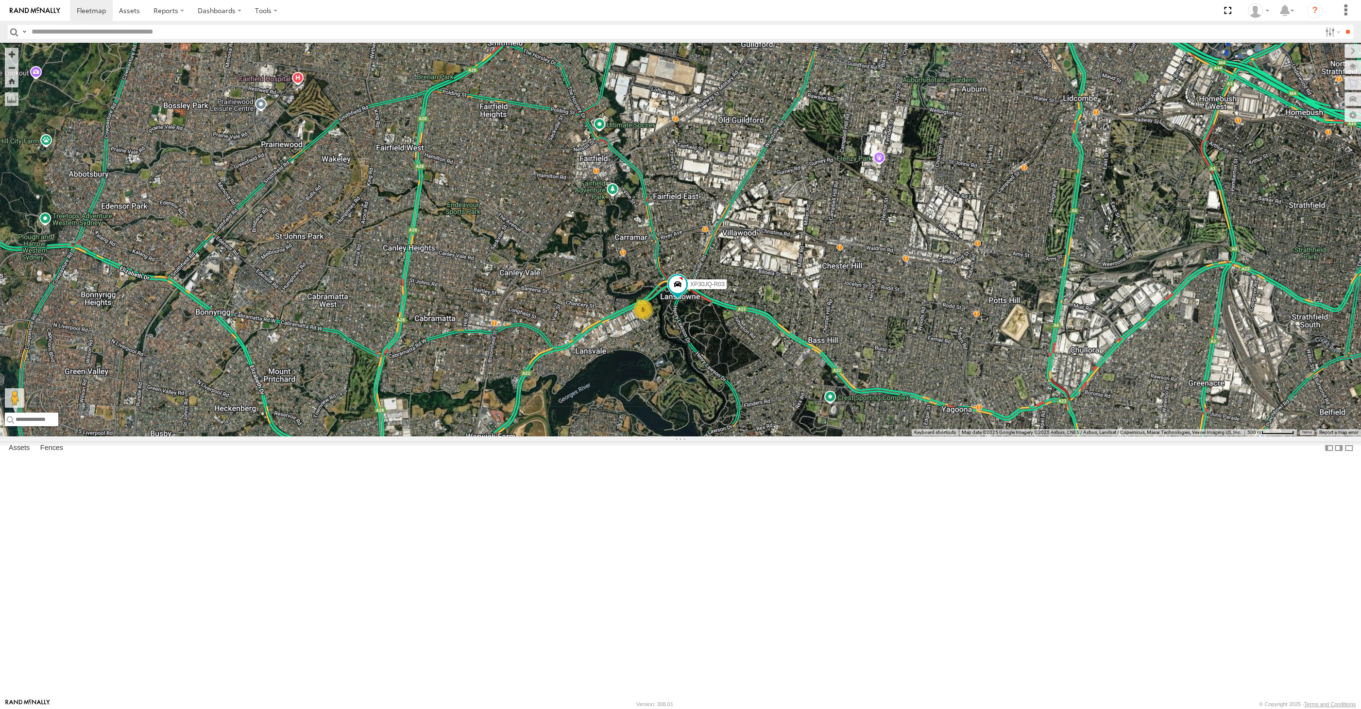
drag, startPoint x: 750, startPoint y: 468, endPoint x: 725, endPoint y: 441, distance: 36.4
click at [737, 436] on div "XP30JQ-R03 RJ5911-R79 XO74GU-R69 5" at bounding box center [680, 239] width 1361 height 393
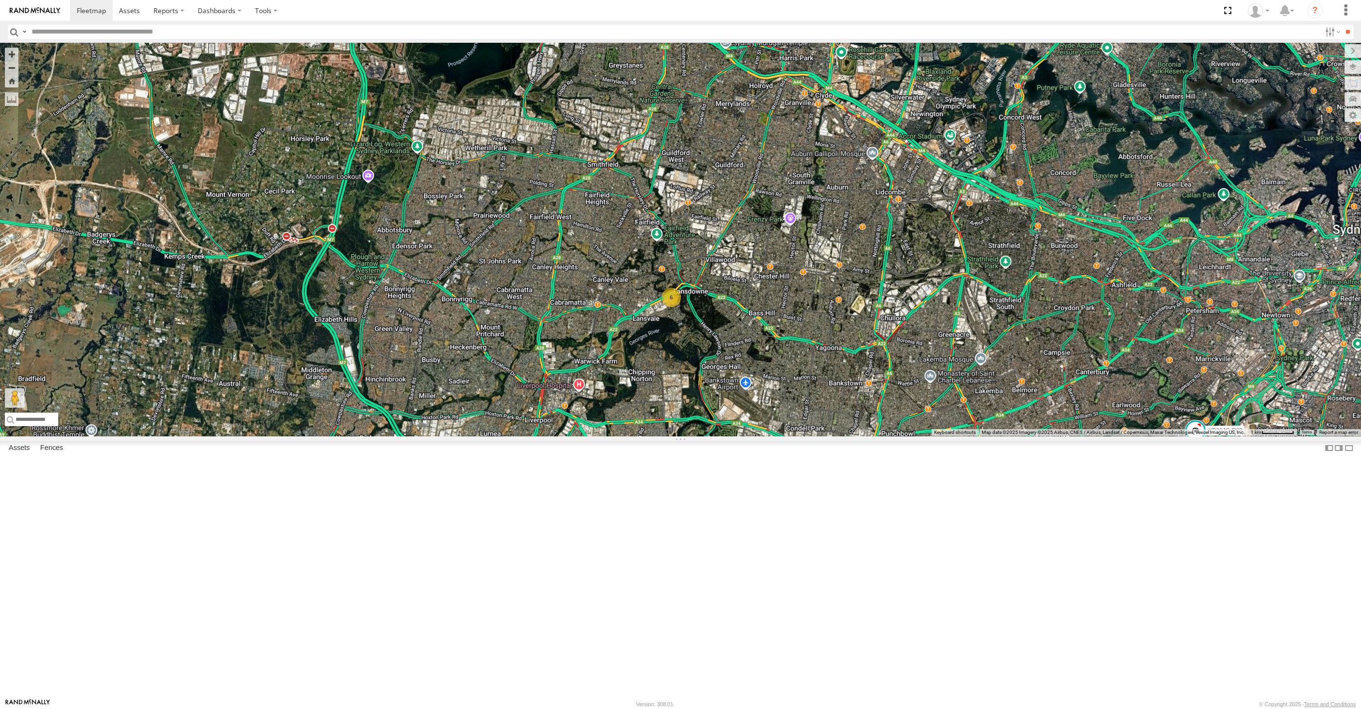
drag, startPoint x: 1091, startPoint y: 561, endPoint x: 921, endPoint y: 470, distance: 192.3
click at [921, 436] on div "XP30JQ-R03 6" at bounding box center [680, 239] width 1361 height 393
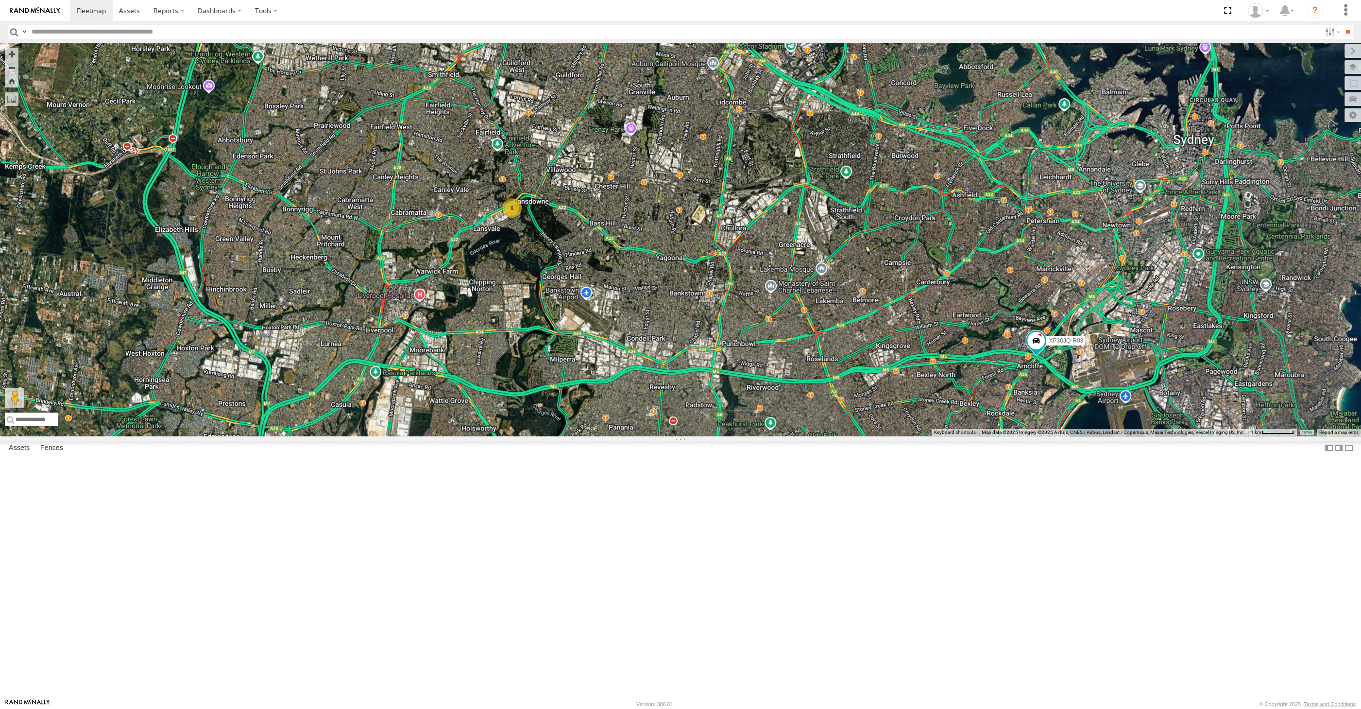
drag, startPoint x: 1038, startPoint y: 535, endPoint x: 1023, endPoint y: 519, distance: 22.3
click at [1025, 436] on div "XP30JQ-R03 6 RJ5911-R79" at bounding box center [680, 239] width 1361 height 393
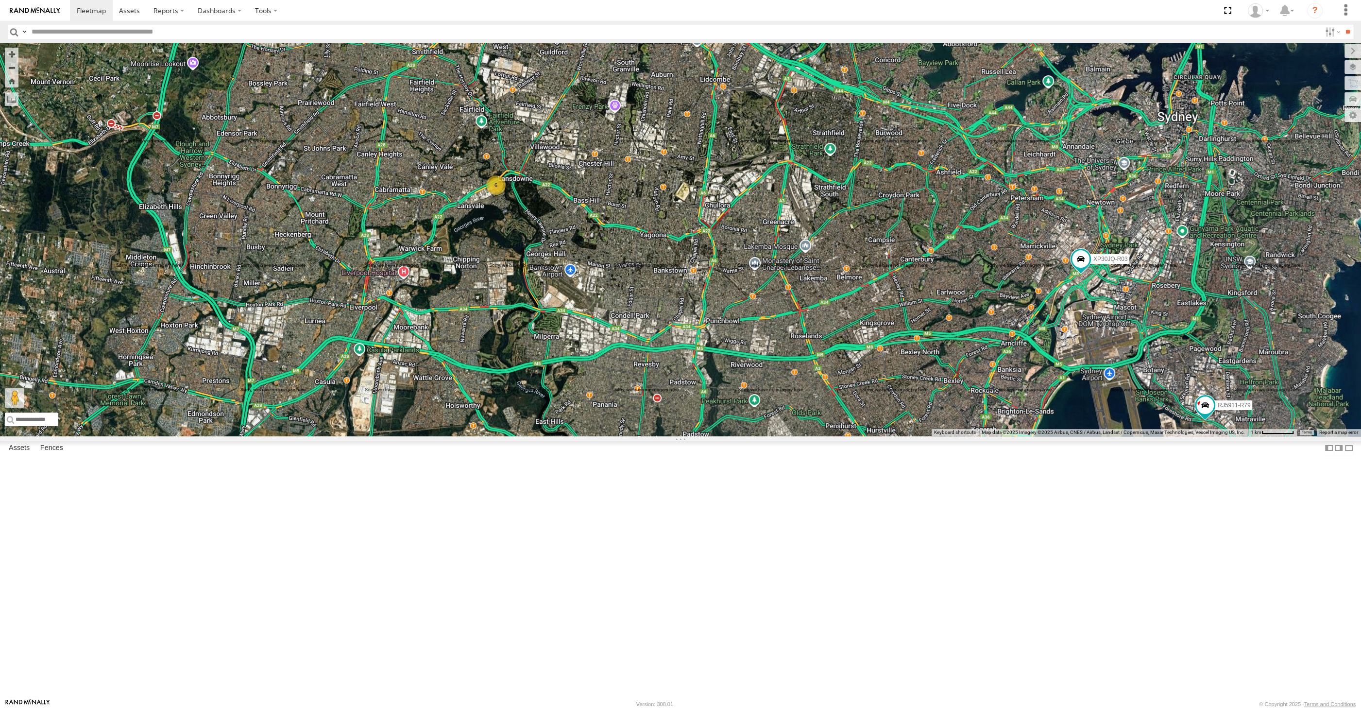
click at [854, 436] on div "XP30JQ-R03 RJ5911-R79 6" at bounding box center [680, 239] width 1361 height 393
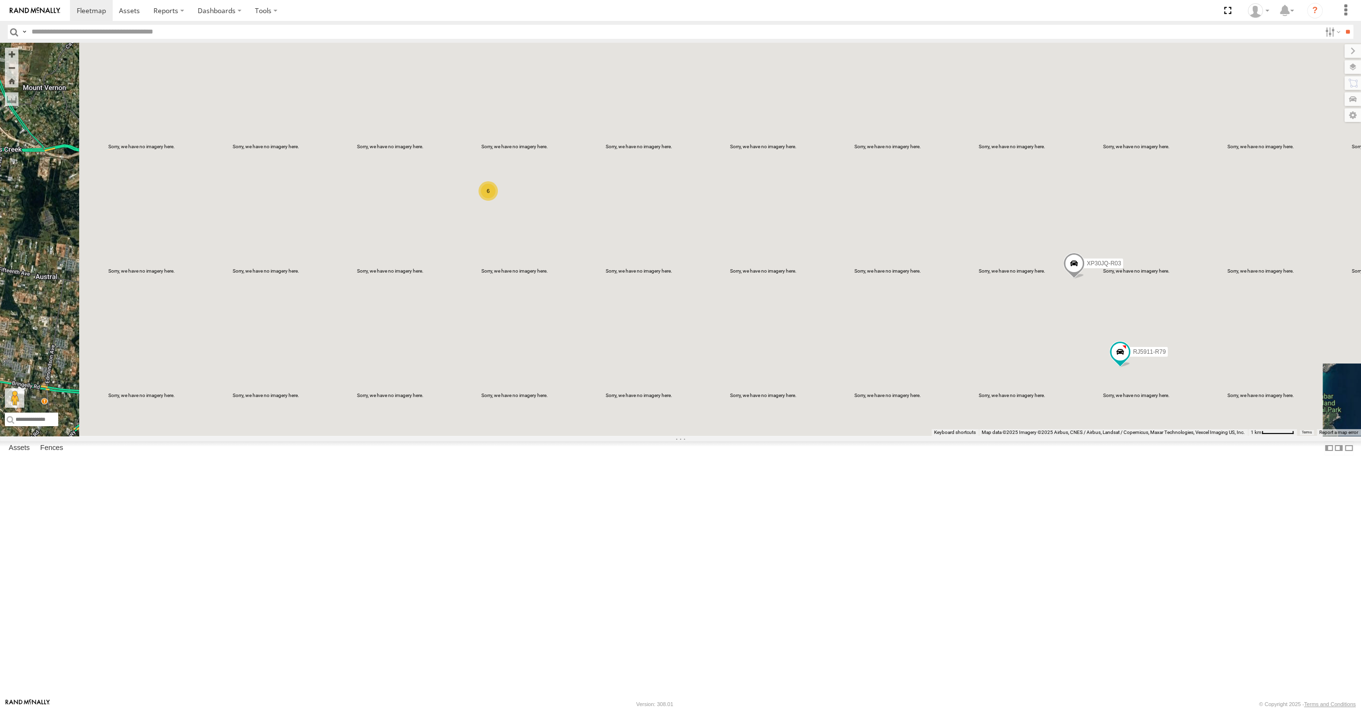
click at [812, 436] on div "XP30JQ-R03 6 RJ5911-R79" at bounding box center [680, 239] width 1361 height 393
drag, startPoint x: 1000, startPoint y: 531, endPoint x: 1032, endPoint y: 503, distance: 42.7
click at [990, 436] on div "XP30JQ-R03 RJ5911-R79 6" at bounding box center [680, 239] width 1361 height 393
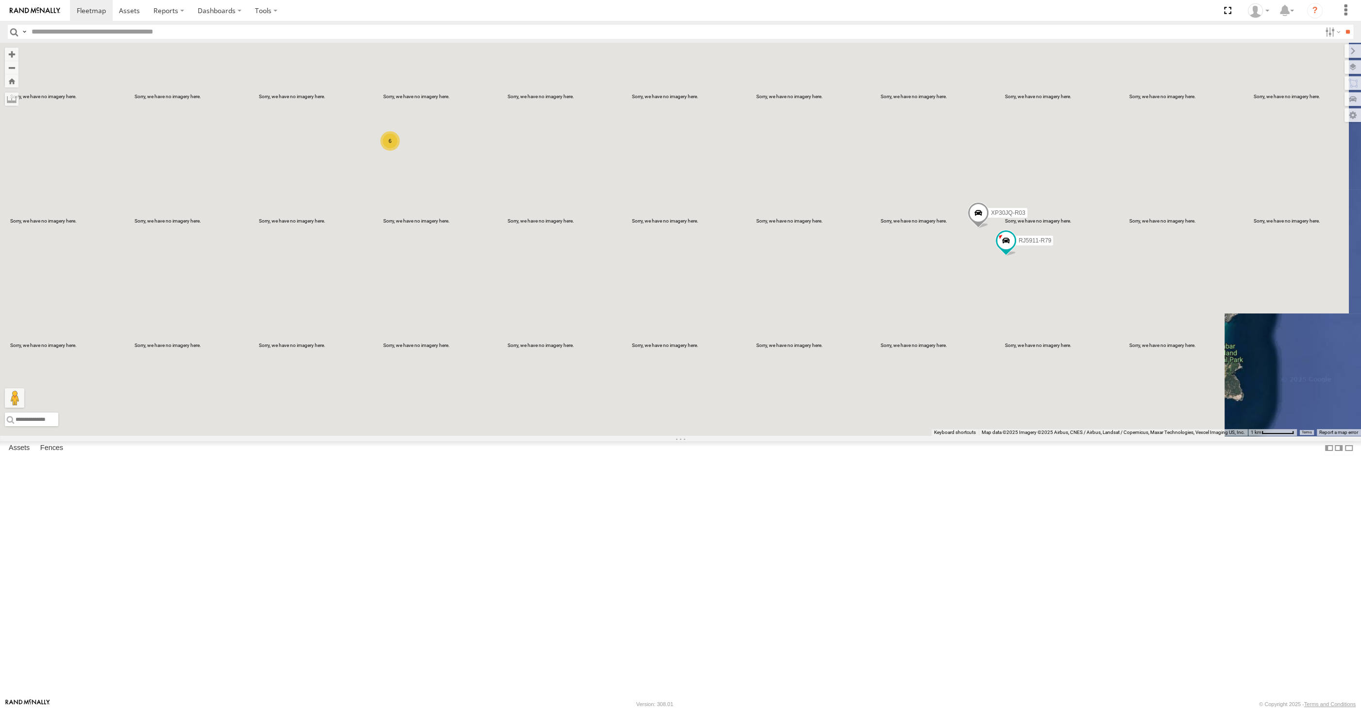
drag, startPoint x: 788, startPoint y: 542, endPoint x: 796, endPoint y: 549, distance: 10.0
click at [796, 436] on div "XP30JQ-R03 RJ5911-R79 6" at bounding box center [680, 239] width 1361 height 393
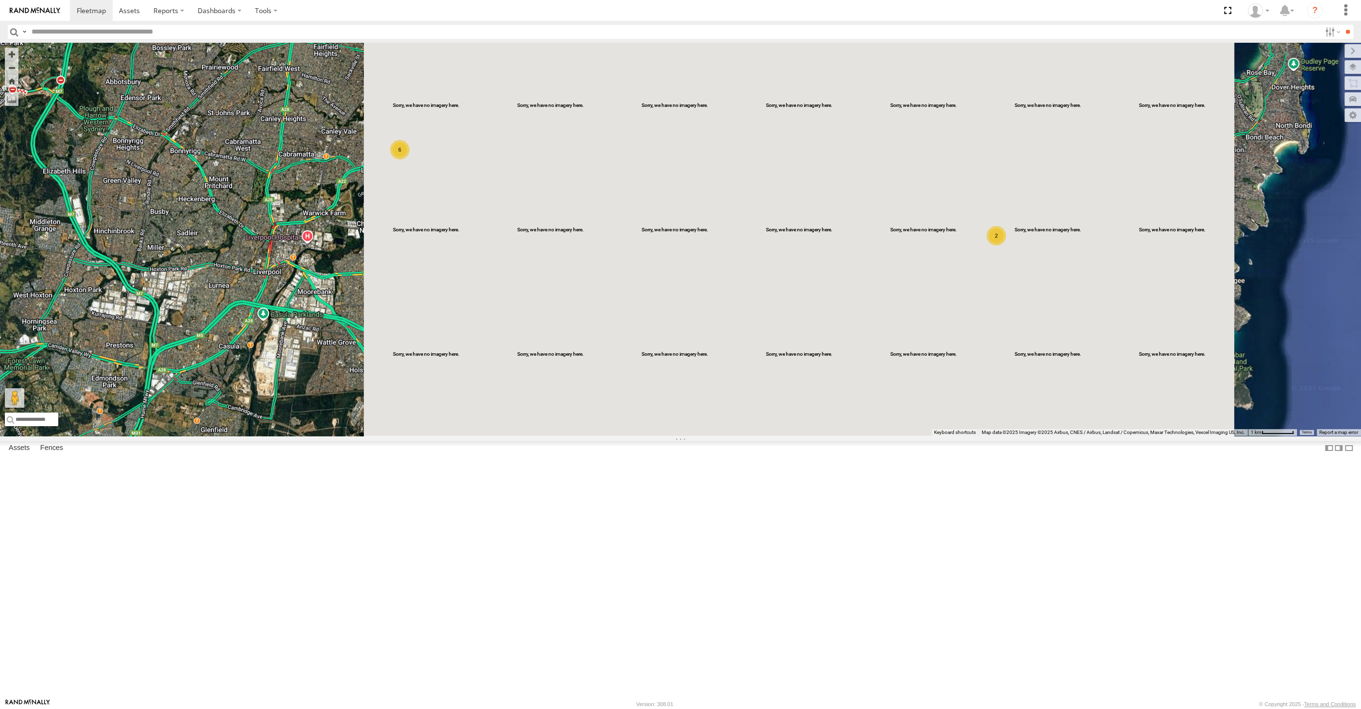
click at [516, 412] on div "2 6" at bounding box center [680, 239] width 1361 height 393
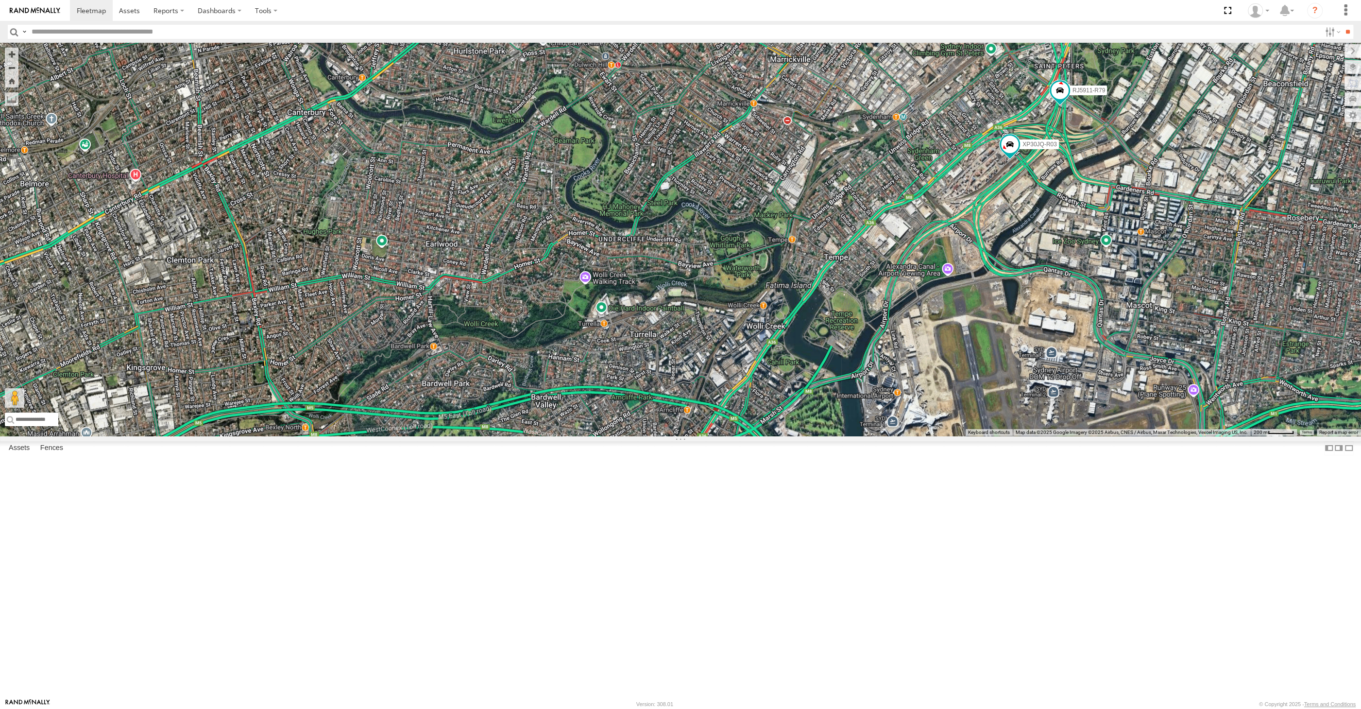
drag, startPoint x: 1134, startPoint y: 433, endPoint x: 1063, endPoint y: 396, distance: 80.2
click at [1064, 396] on div "XP30JQ-R03 RJ5911-R79" at bounding box center [680, 239] width 1361 height 393
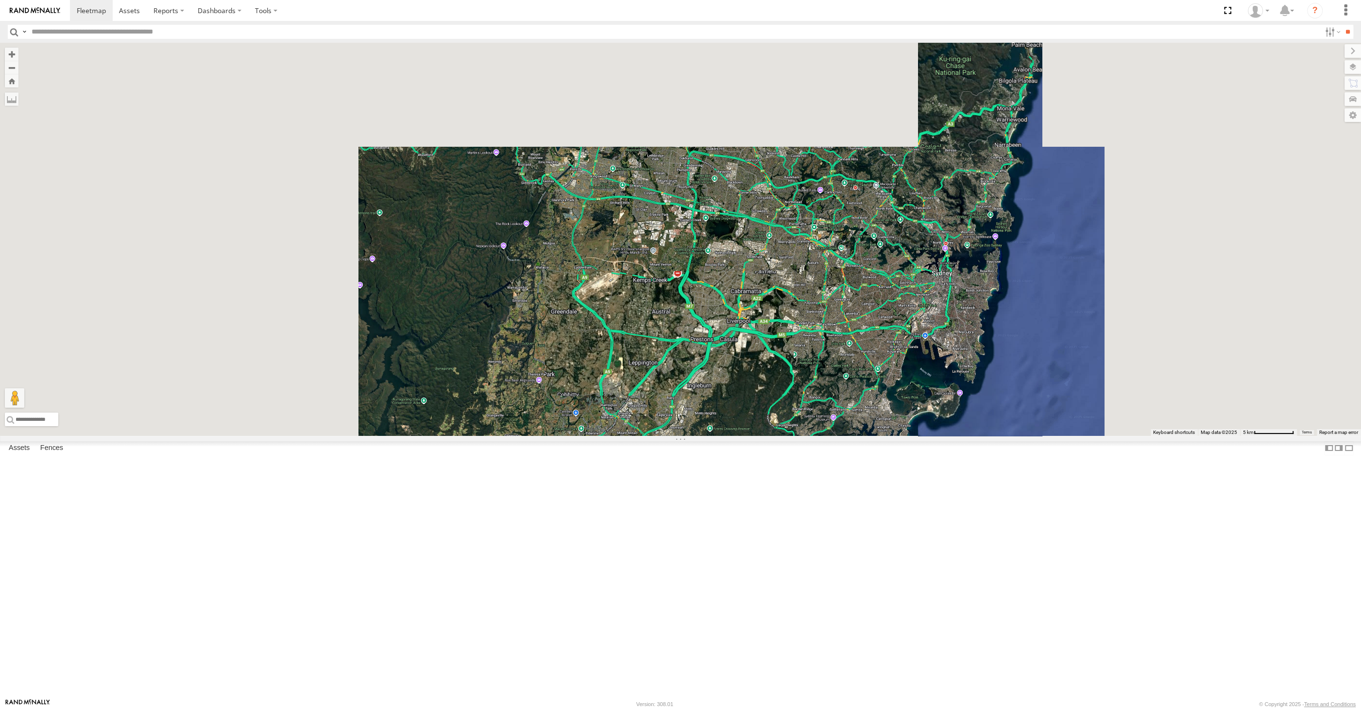
drag, startPoint x: 931, startPoint y: 497, endPoint x: 877, endPoint y: 490, distance: 53.8
click at [889, 436] on div at bounding box center [680, 239] width 1361 height 393
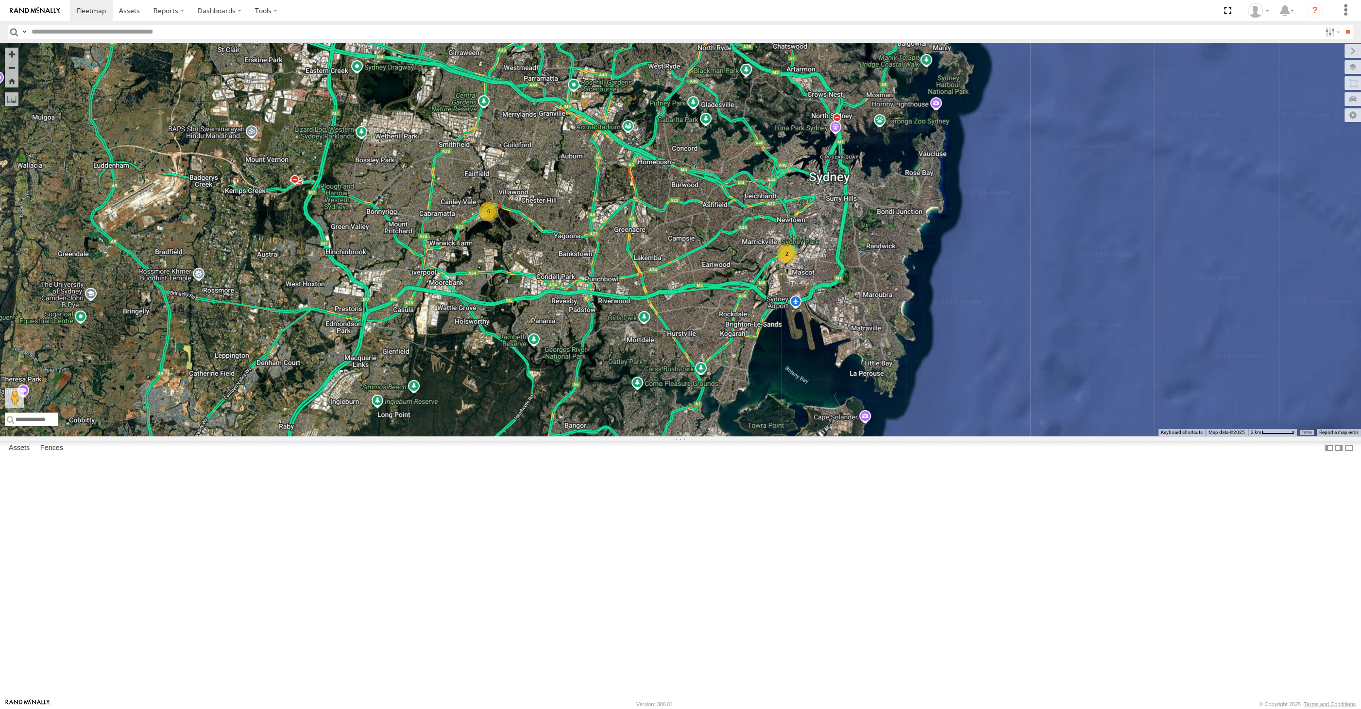
click at [837, 436] on div "2 6" at bounding box center [680, 239] width 1361 height 393
